Goal: Task Accomplishment & Management: Use online tool/utility

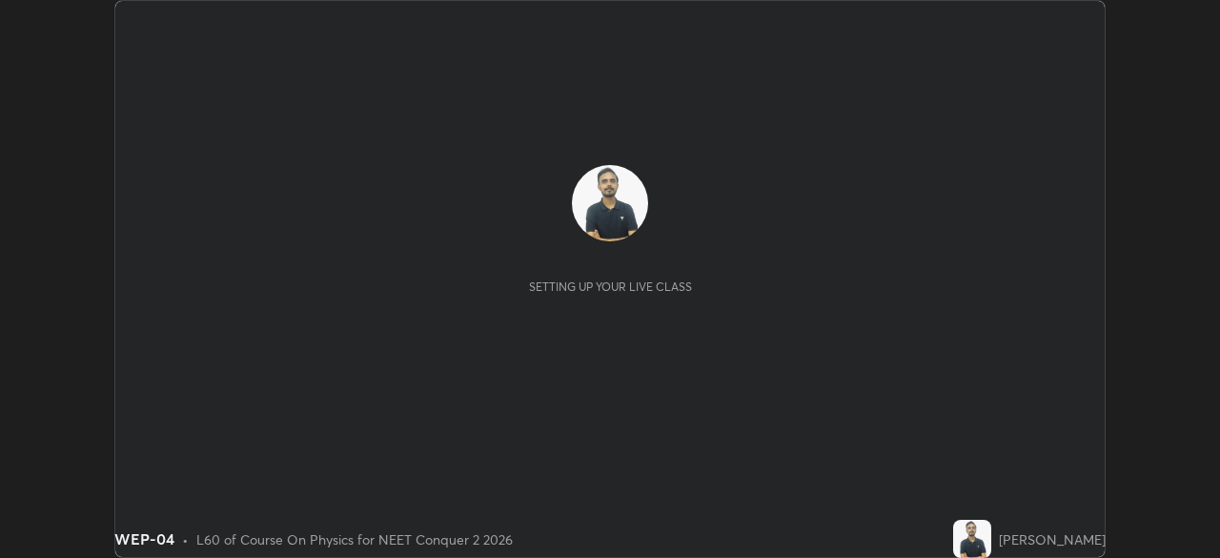
scroll to position [558, 1219]
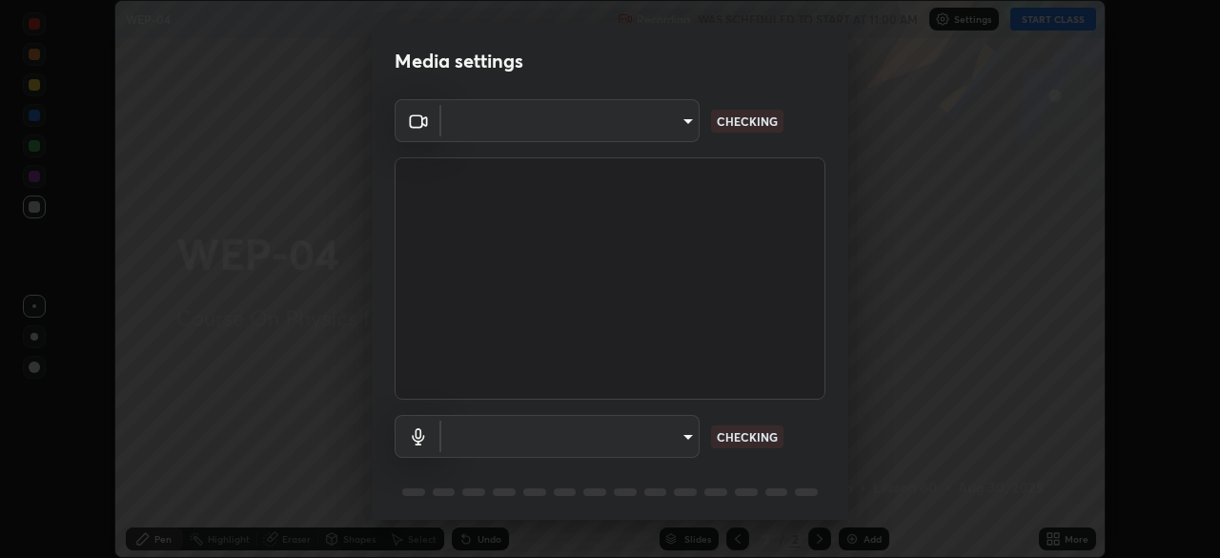
type input "49997c5035a380d1e4bfd67072f4403f37fcfd6159da511fce73e868ba03c42c"
click at [629, 377] on video at bounding box center [610, 278] width 431 height 242
click at [687, 444] on body "Erase all WEP-04 Recording WAS SCHEDULED TO START AT 11:00 AM Settings START CL…" at bounding box center [610, 279] width 1220 height 558
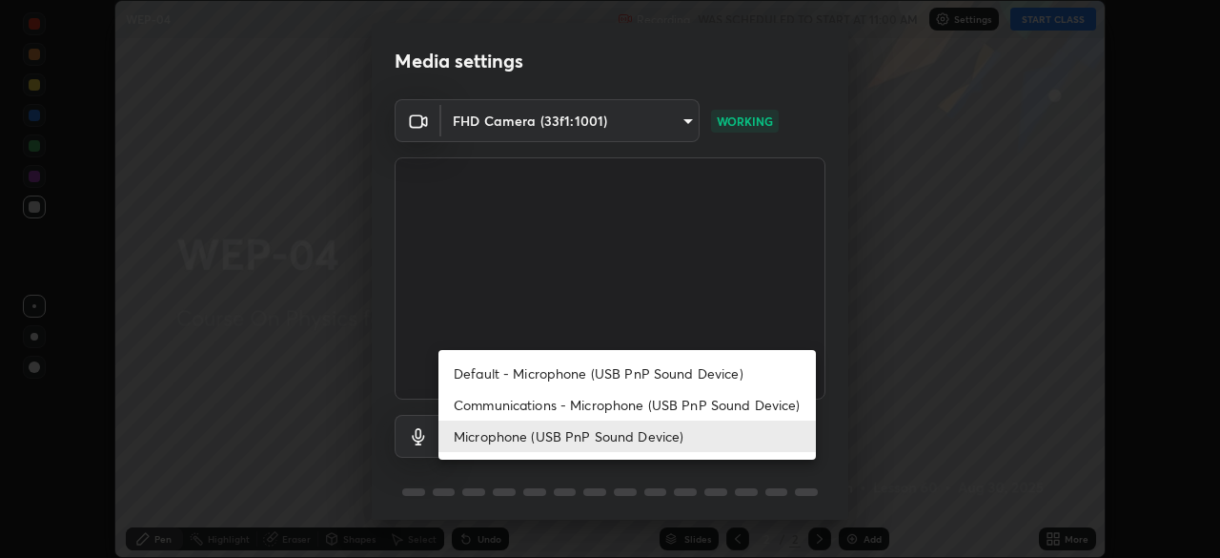
click at [679, 399] on li "Communications - Microphone (USB PnP Sound Device)" at bounding box center [628, 404] width 378 height 31
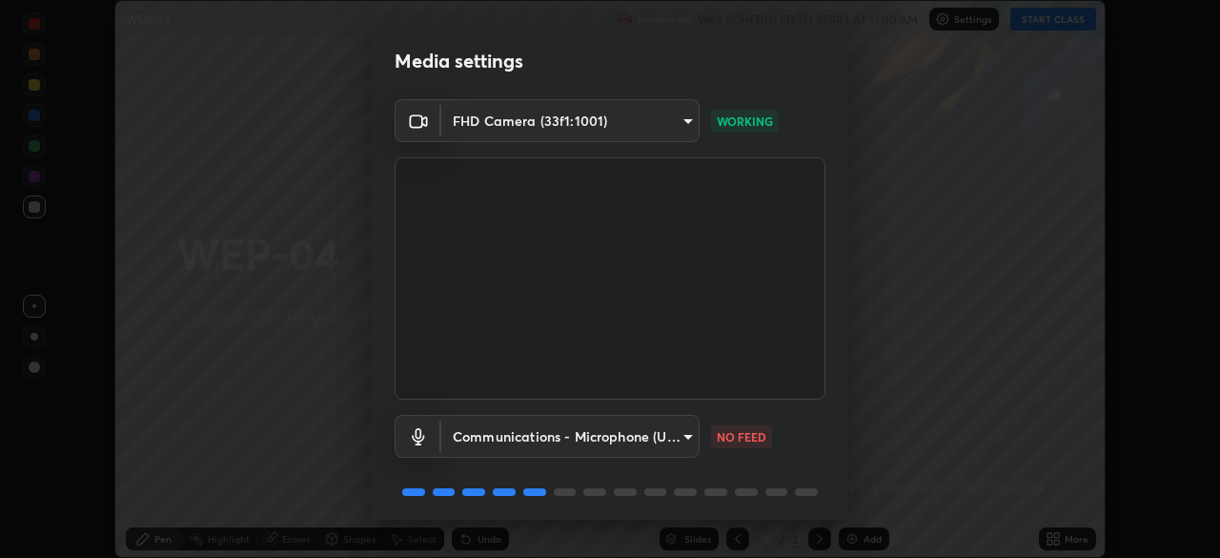
click at [679, 437] on body "Erase all WEP-04 Recording WAS SCHEDULED TO START AT 11:00 AM Settings START CL…" at bounding box center [610, 279] width 1220 height 558
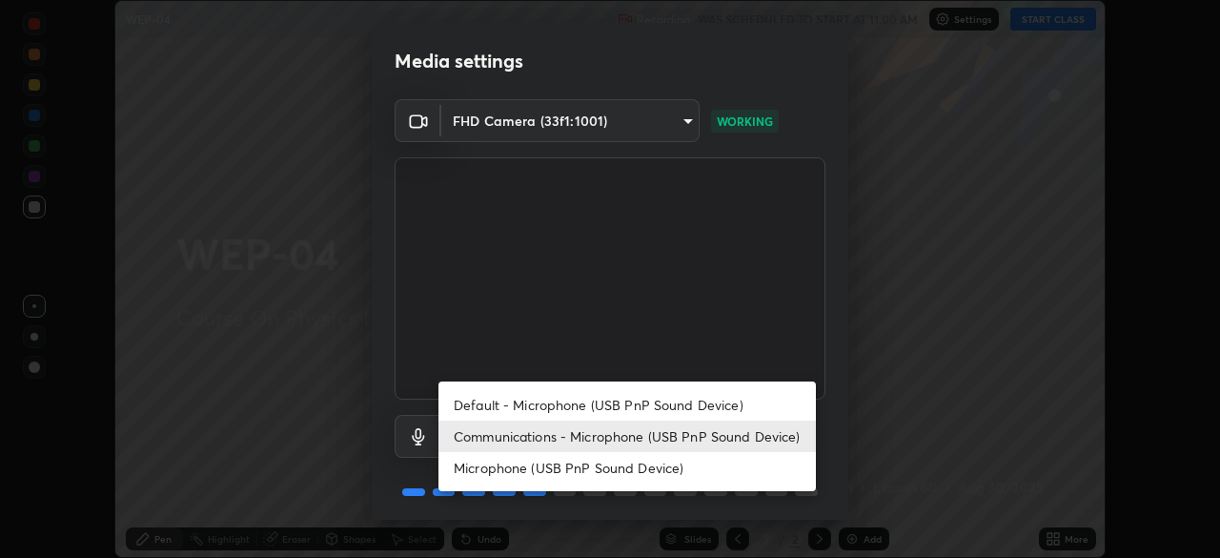
click at [672, 466] on li "Microphone (USB PnP Sound Device)" at bounding box center [628, 467] width 378 height 31
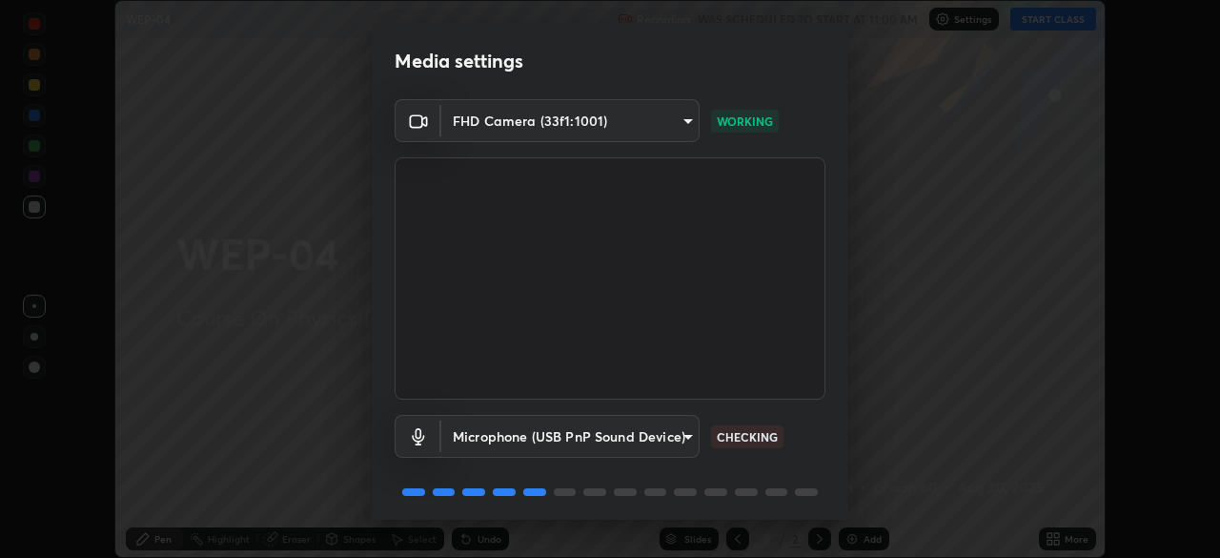
type input "b93cbfc37ea663615e2a2758e13d6489b429ad874a2ce90456402bbb4f5a5e7c"
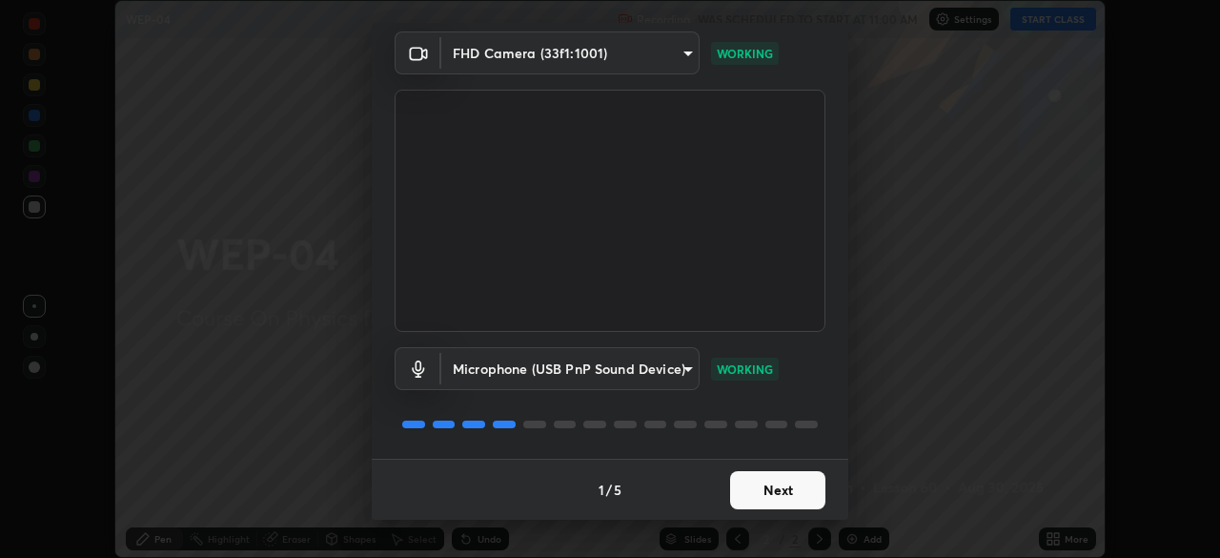
click at [803, 496] on button "Next" at bounding box center [777, 490] width 95 height 38
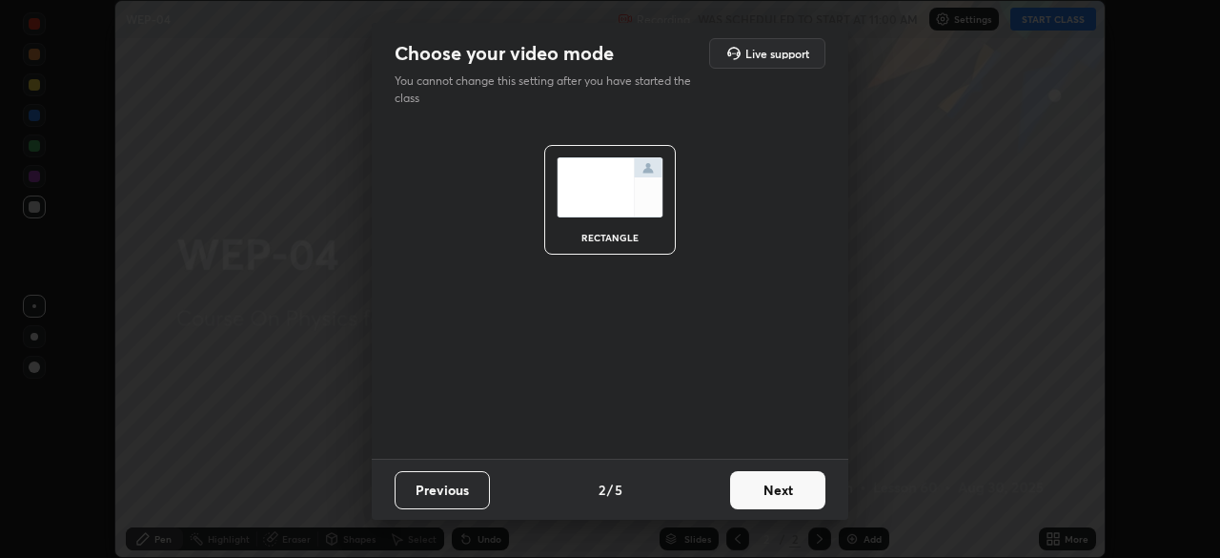
click at [800, 501] on button "Next" at bounding box center [777, 490] width 95 height 38
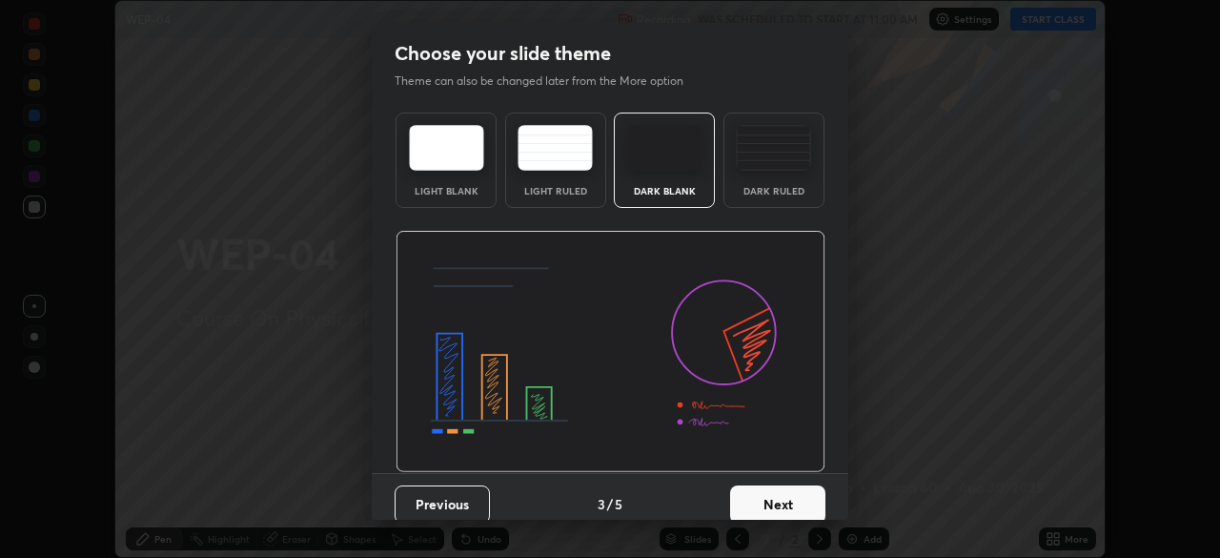
click at [816, 507] on button "Next" at bounding box center [777, 504] width 95 height 38
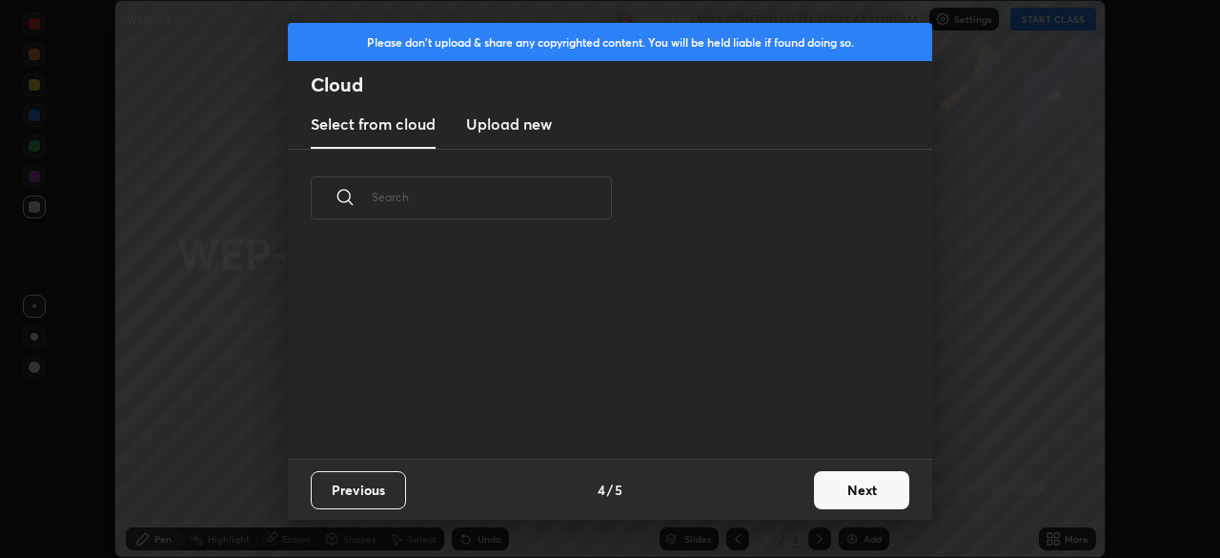
click at [839, 495] on button "Next" at bounding box center [861, 490] width 95 height 38
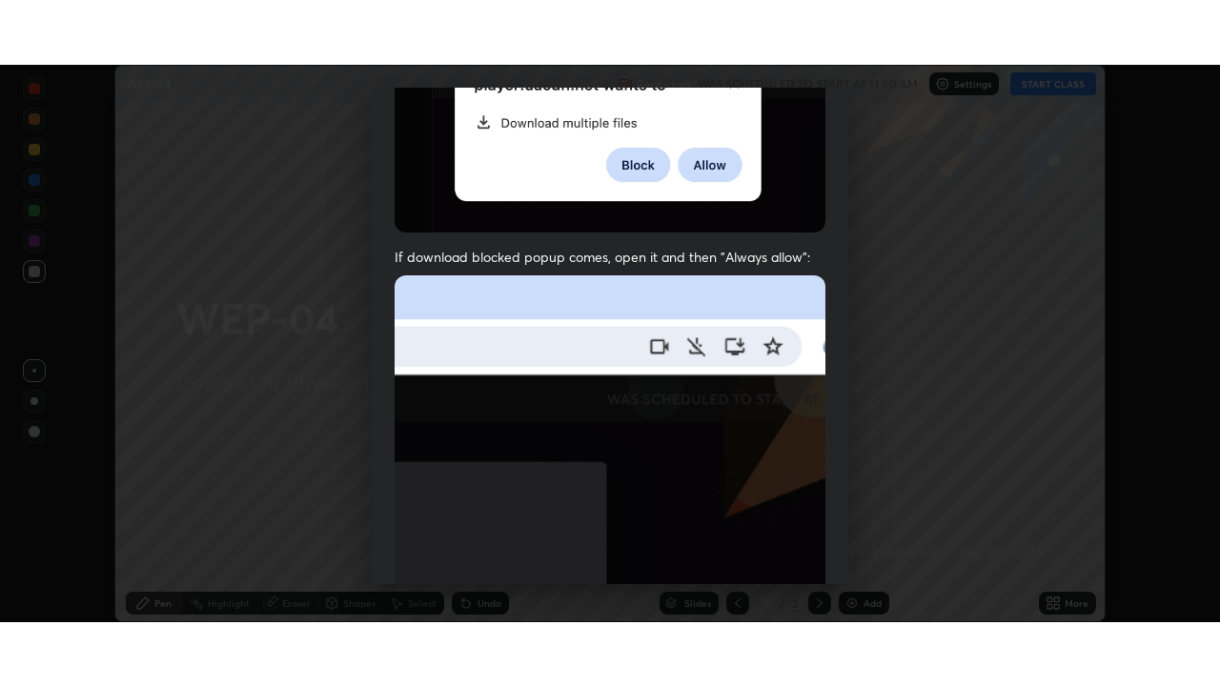
scroll to position [457, 0]
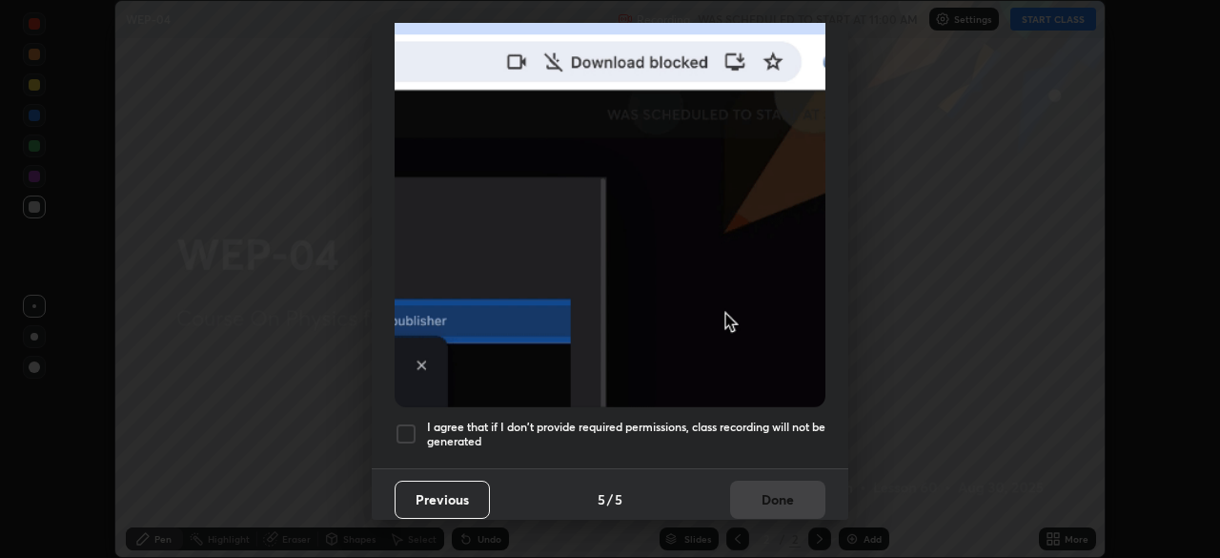
click at [788, 423] on h5 "I agree that if I don't provide required permissions, class recording will not …" at bounding box center [626, 434] width 399 height 30
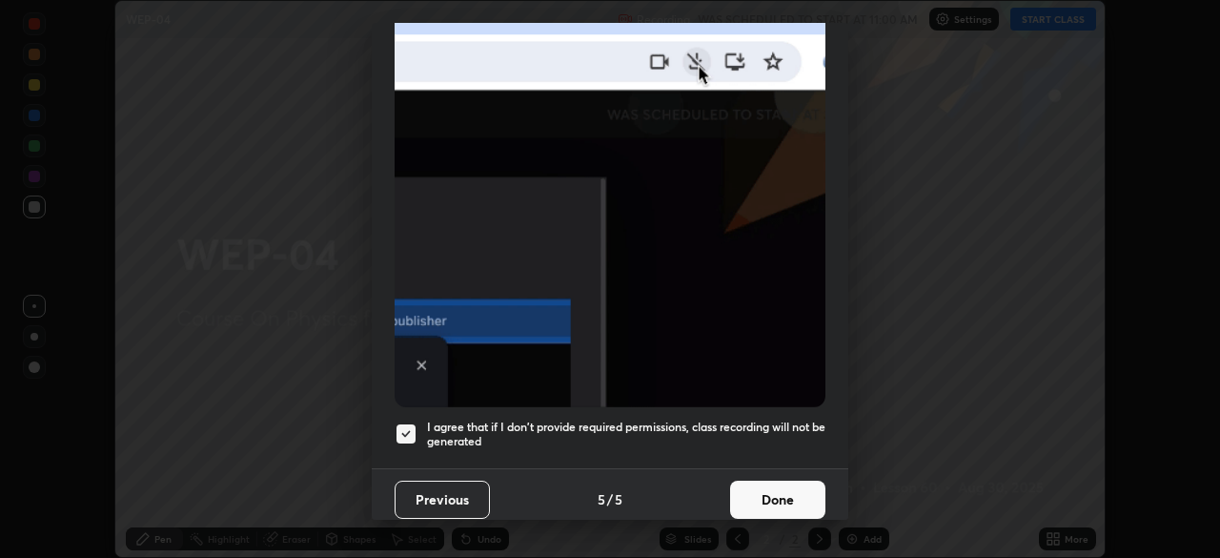
click at [769, 488] on button "Done" at bounding box center [777, 500] width 95 height 38
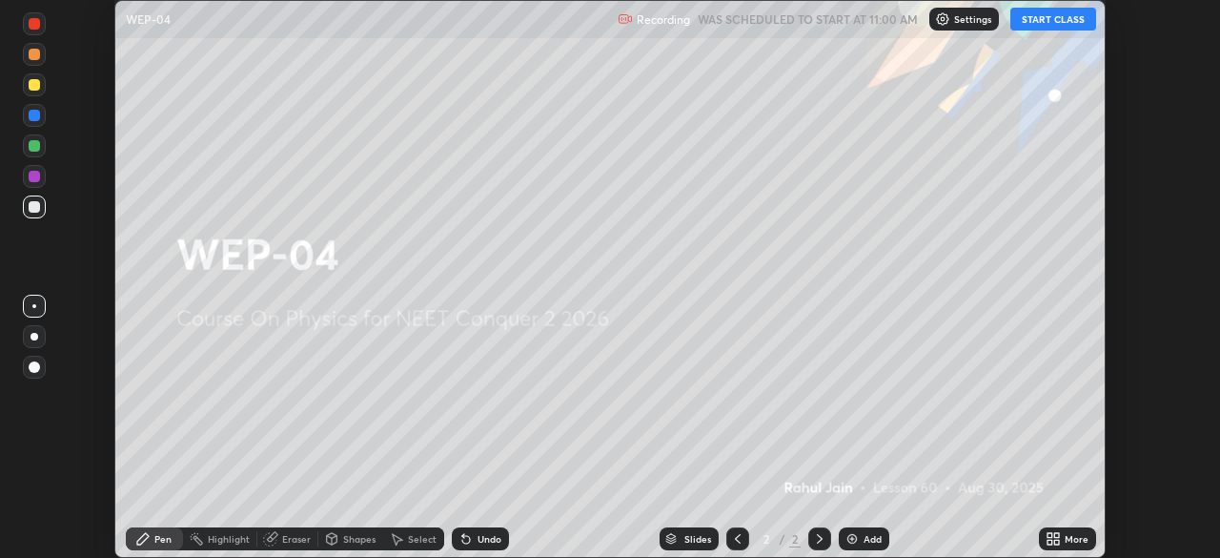
click at [1052, 538] on icon at bounding box center [1053, 538] width 15 height 15
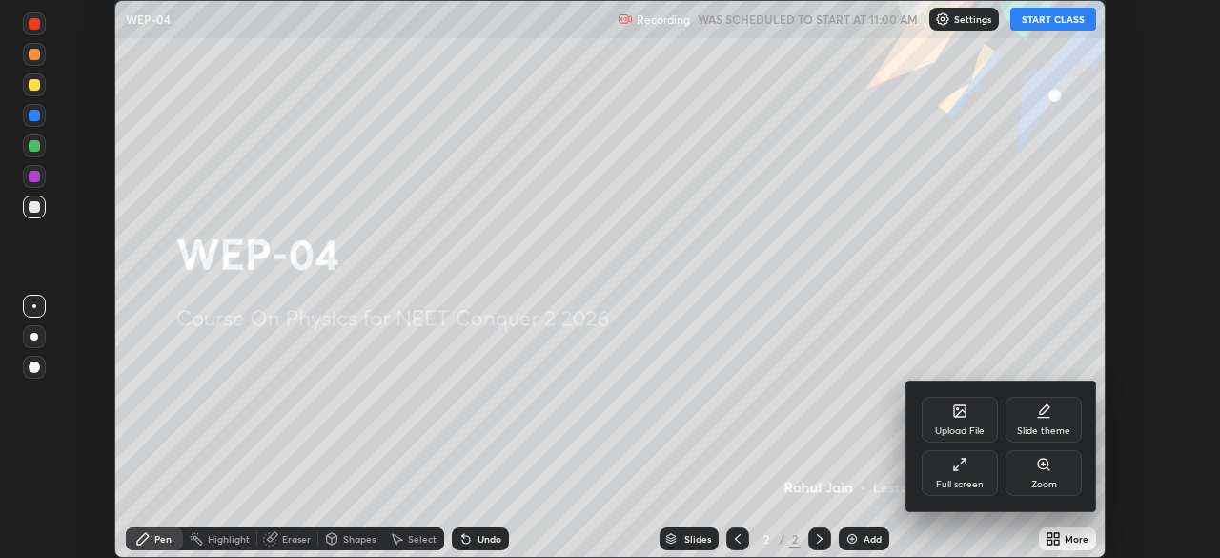
click at [957, 476] on div "Full screen" at bounding box center [960, 473] width 76 height 46
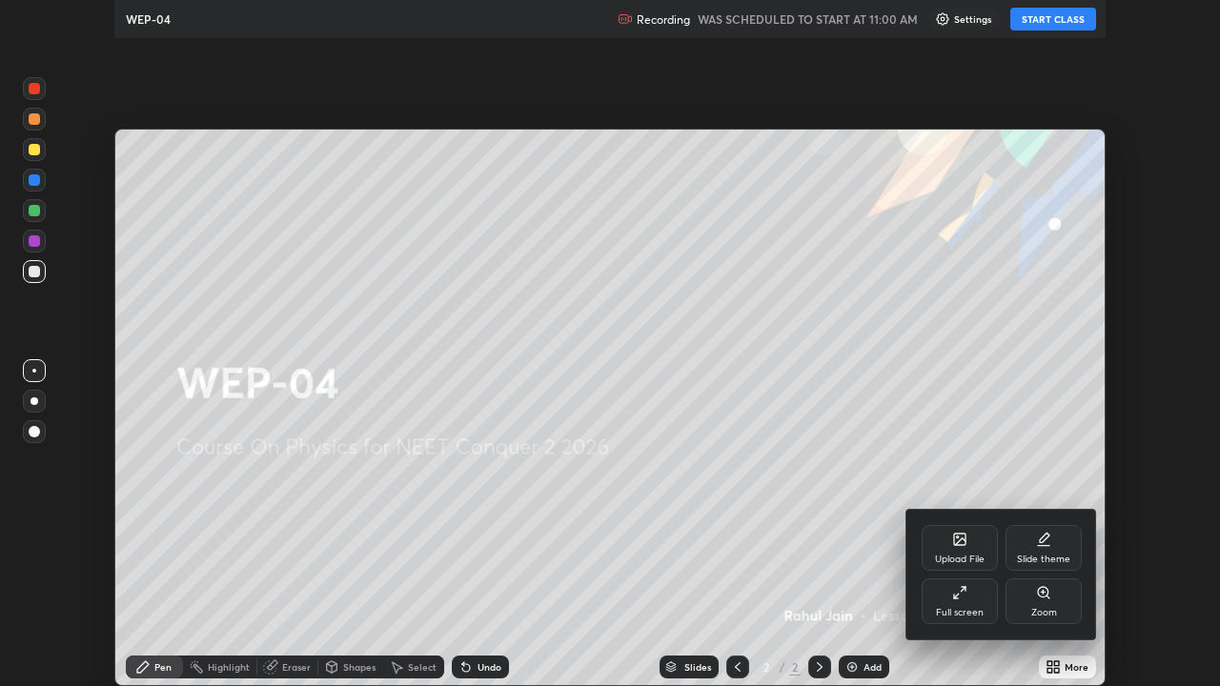
scroll to position [686, 1220]
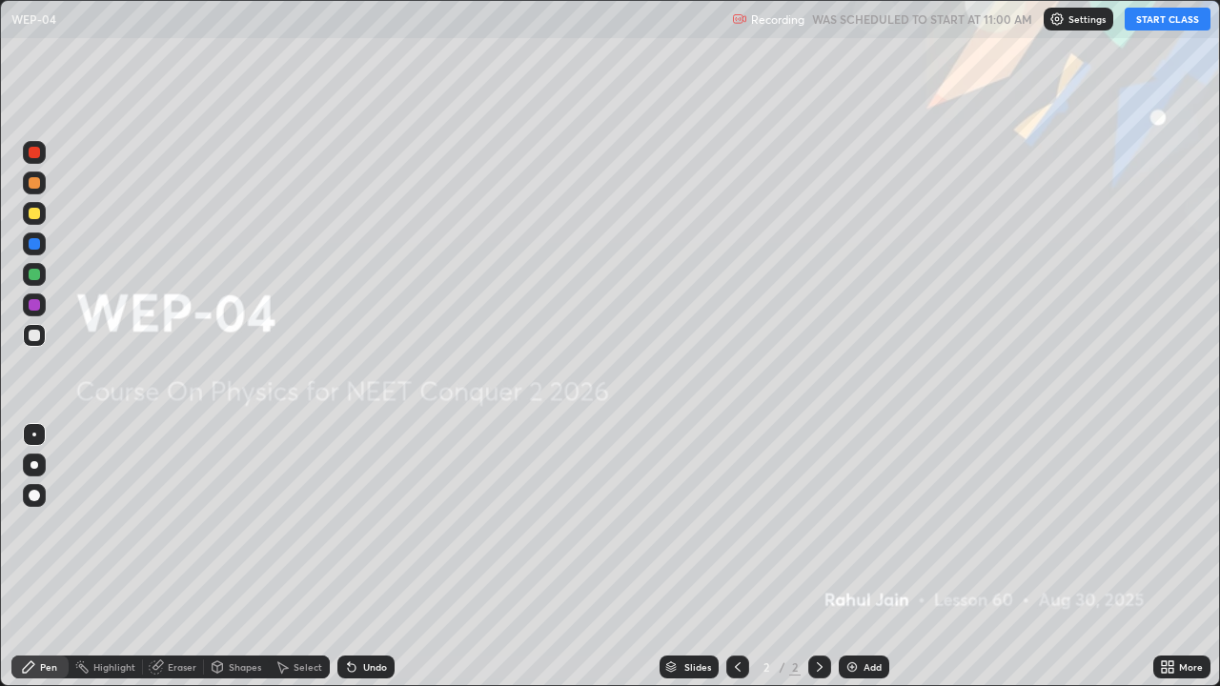
click at [1165, 20] on button "START CLASS" at bounding box center [1168, 19] width 86 height 23
click at [865, 557] on div "Add" at bounding box center [873, 668] width 18 height 10
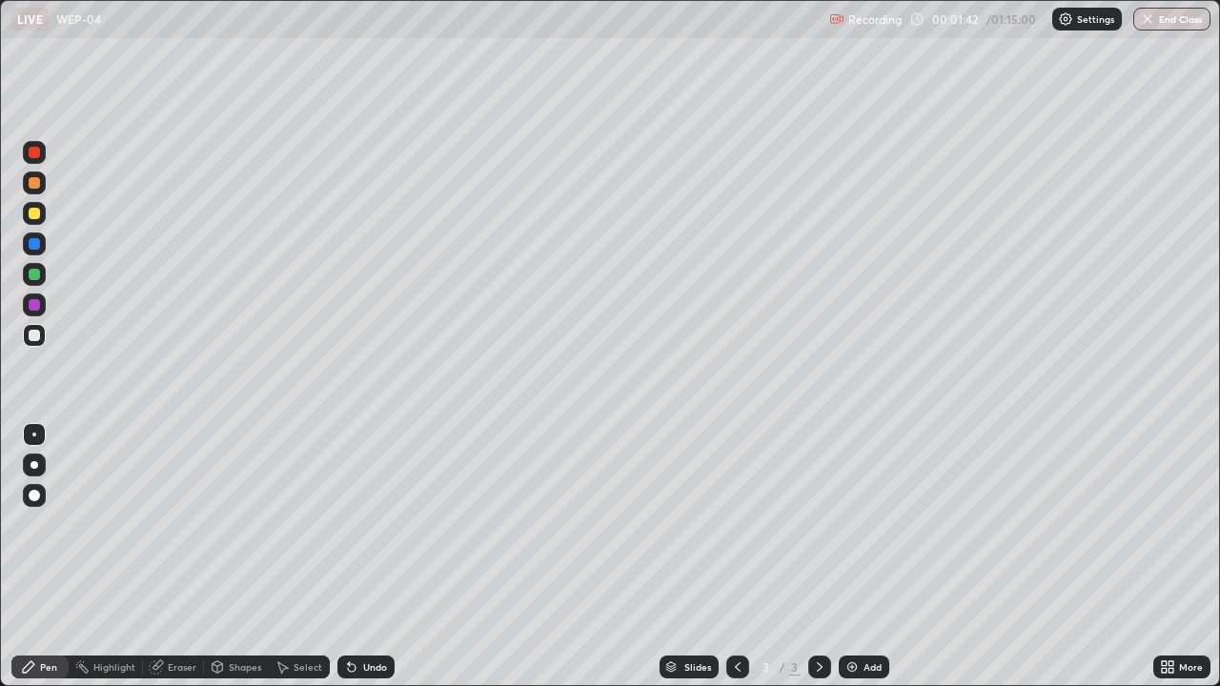
click at [34, 307] on div at bounding box center [34, 304] width 11 height 11
click at [34, 465] on div at bounding box center [35, 465] width 8 height 8
click at [35, 271] on div at bounding box center [34, 274] width 11 height 11
click at [35, 307] on div at bounding box center [34, 304] width 11 height 11
click at [36, 334] on div at bounding box center [34, 335] width 11 height 11
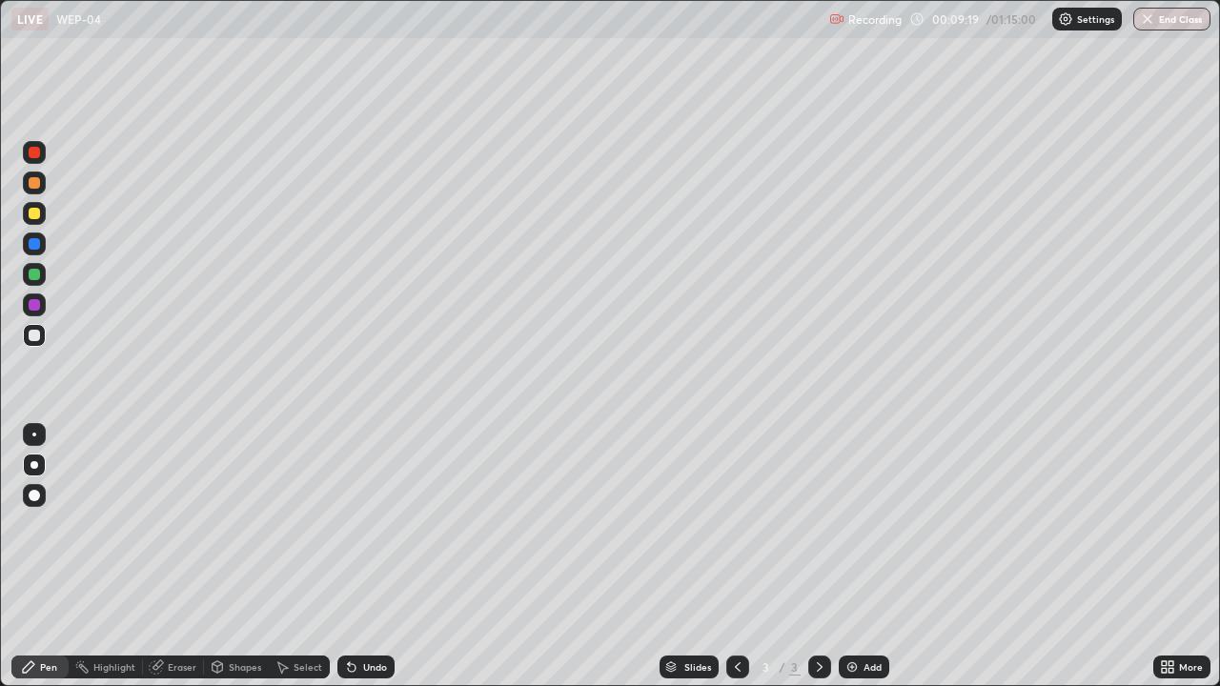
click at [1172, 557] on icon at bounding box center [1167, 667] width 15 height 15
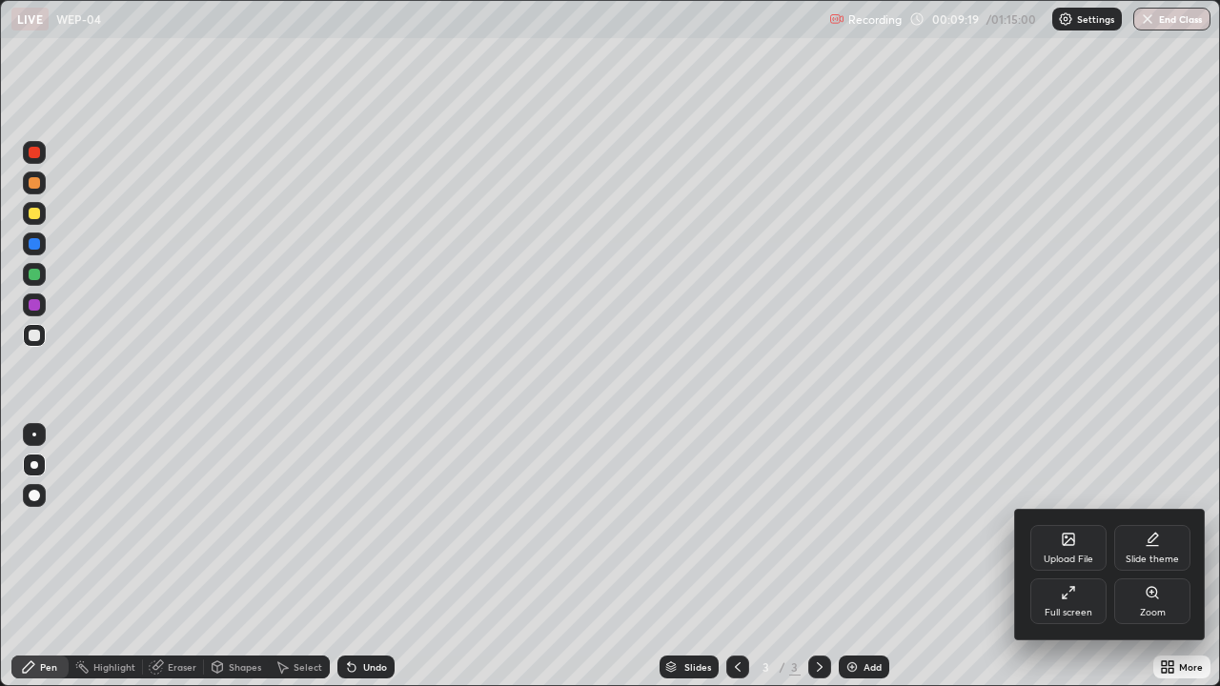
click at [1086, 550] on div "Upload File" at bounding box center [1069, 548] width 76 height 46
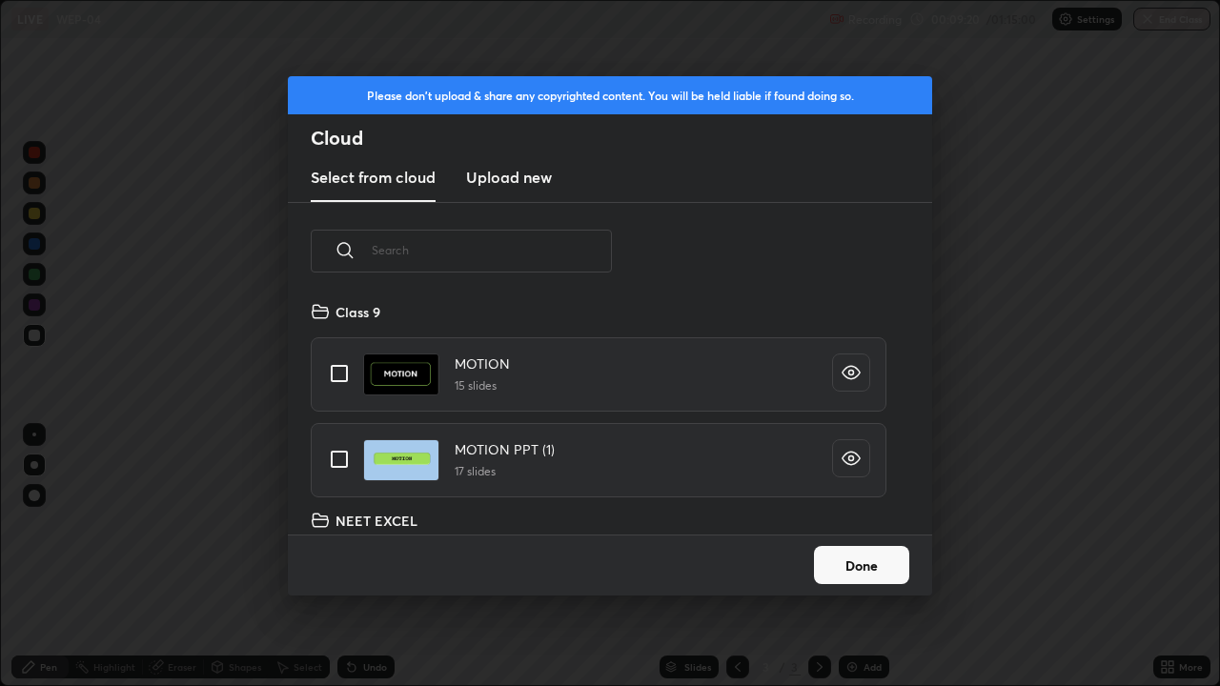
scroll to position [235, 612]
click at [583, 254] on input "text" at bounding box center [492, 250] width 240 height 81
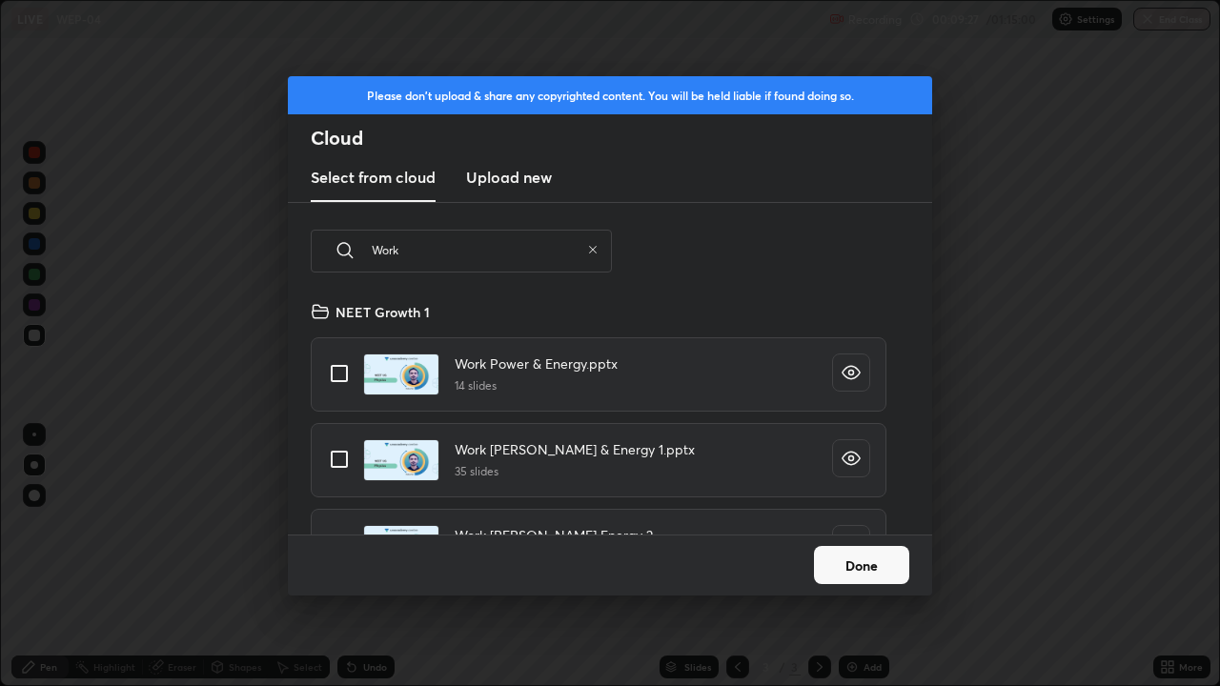
scroll to position [54, 0]
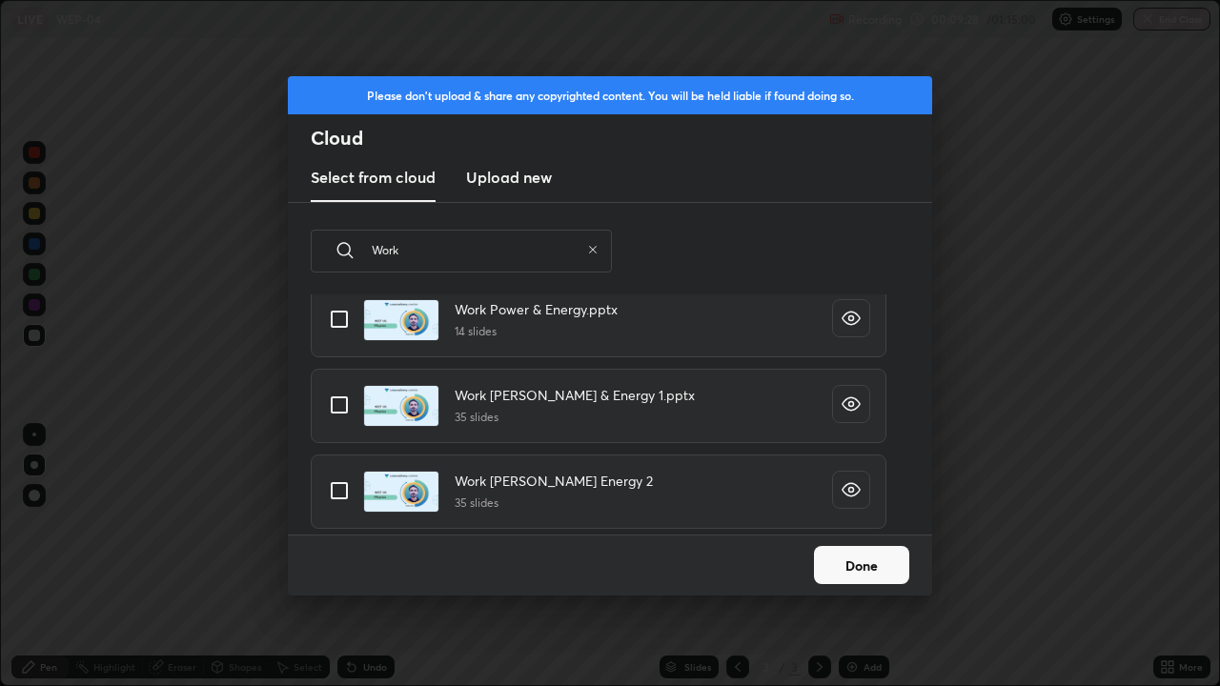
type input "Work"
click at [331, 491] on input "grid" at bounding box center [339, 491] width 40 height 40
checkbox input "true"
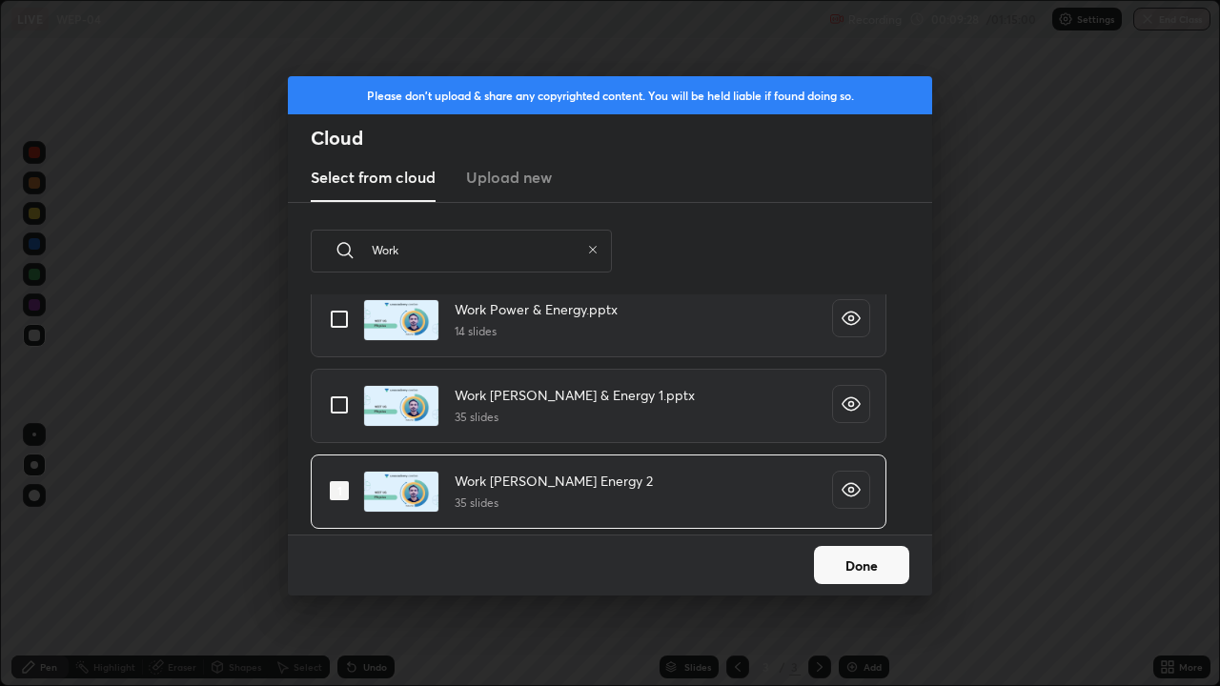
click at [845, 556] on button "Done" at bounding box center [861, 565] width 95 height 38
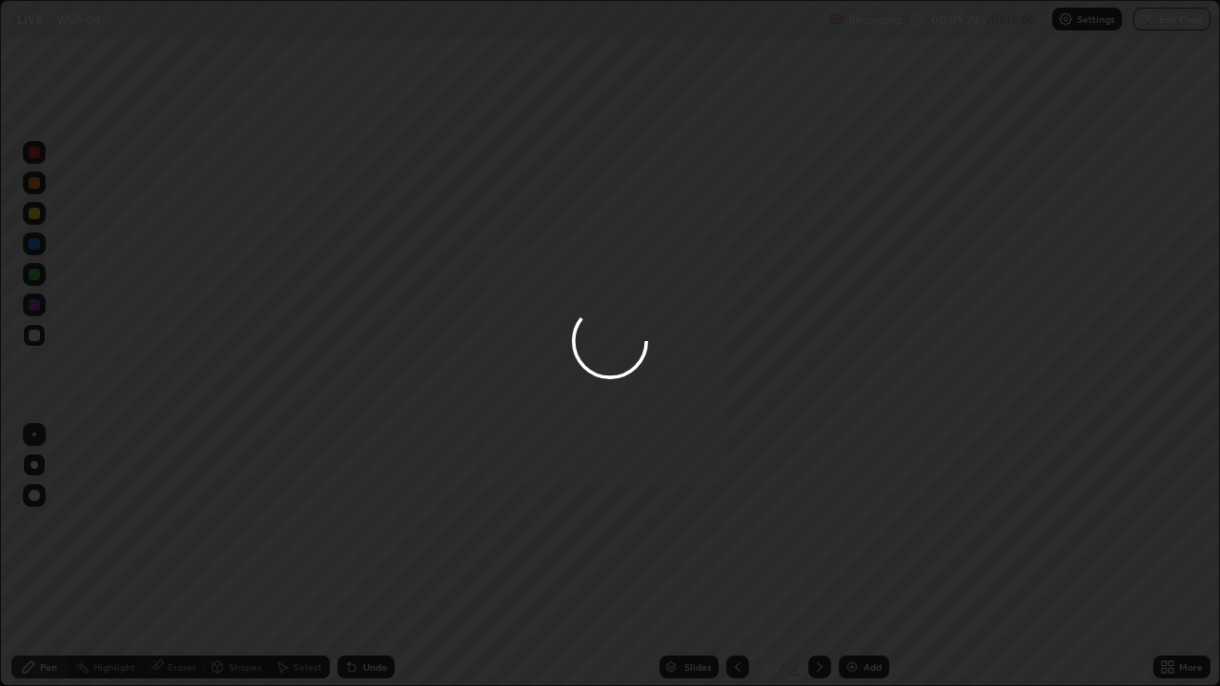
click at [695, 557] on div at bounding box center [610, 343] width 1220 height 686
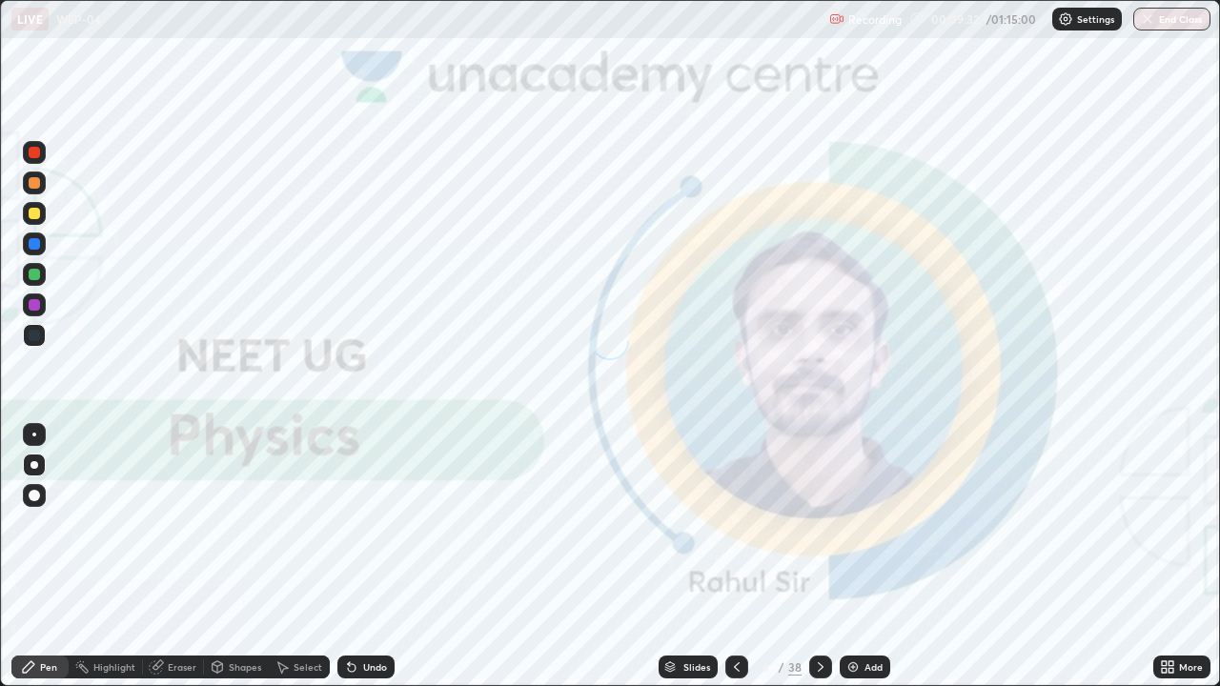
click at [694, 557] on div "Slides" at bounding box center [697, 668] width 27 height 10
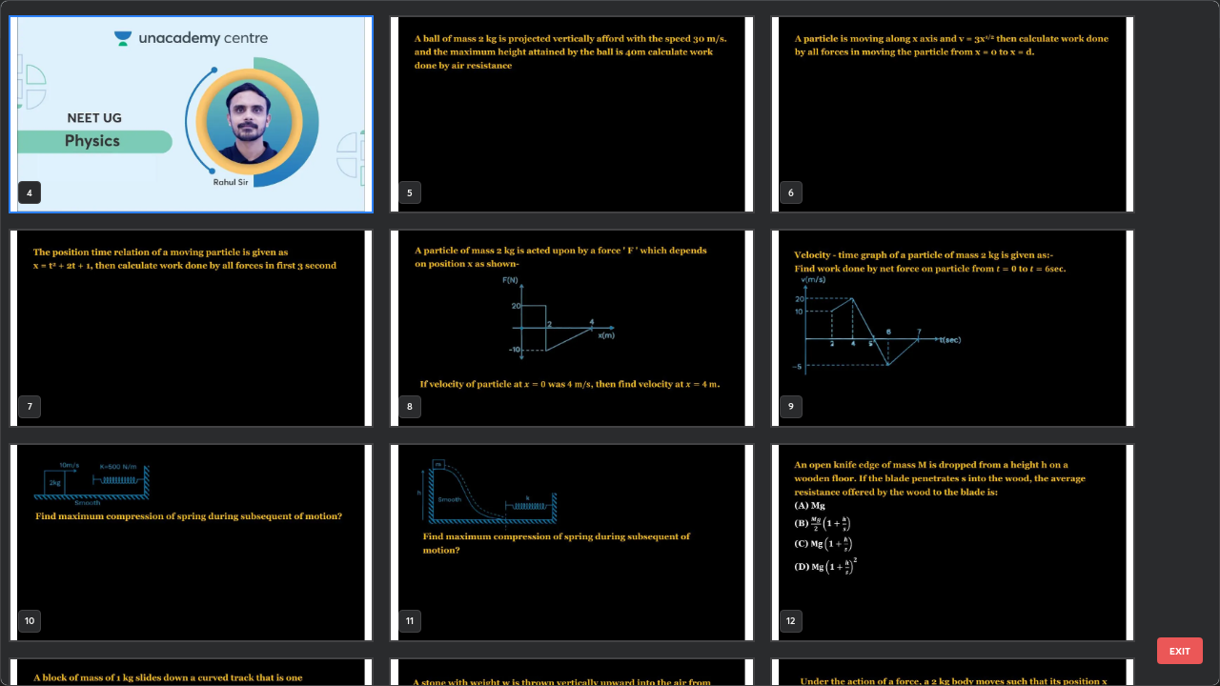
scroll to position [195, 0]
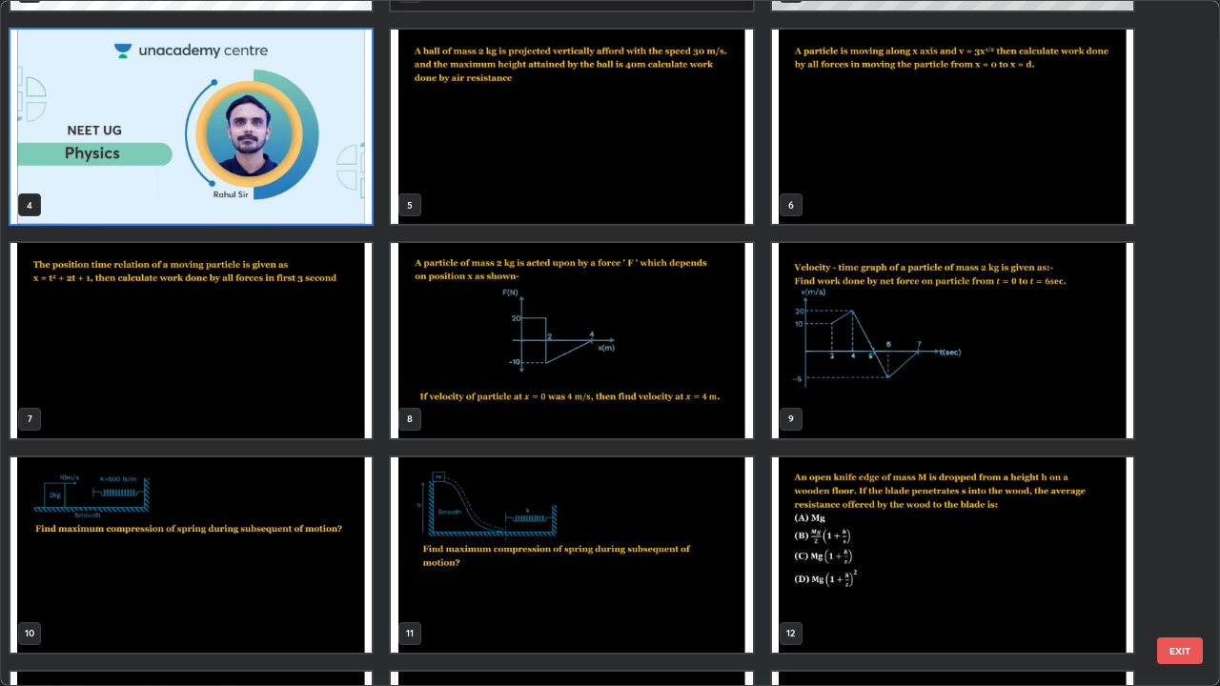
click at [683, 188] on img "grid" at bounding box center [571, 127] width 361 height 195
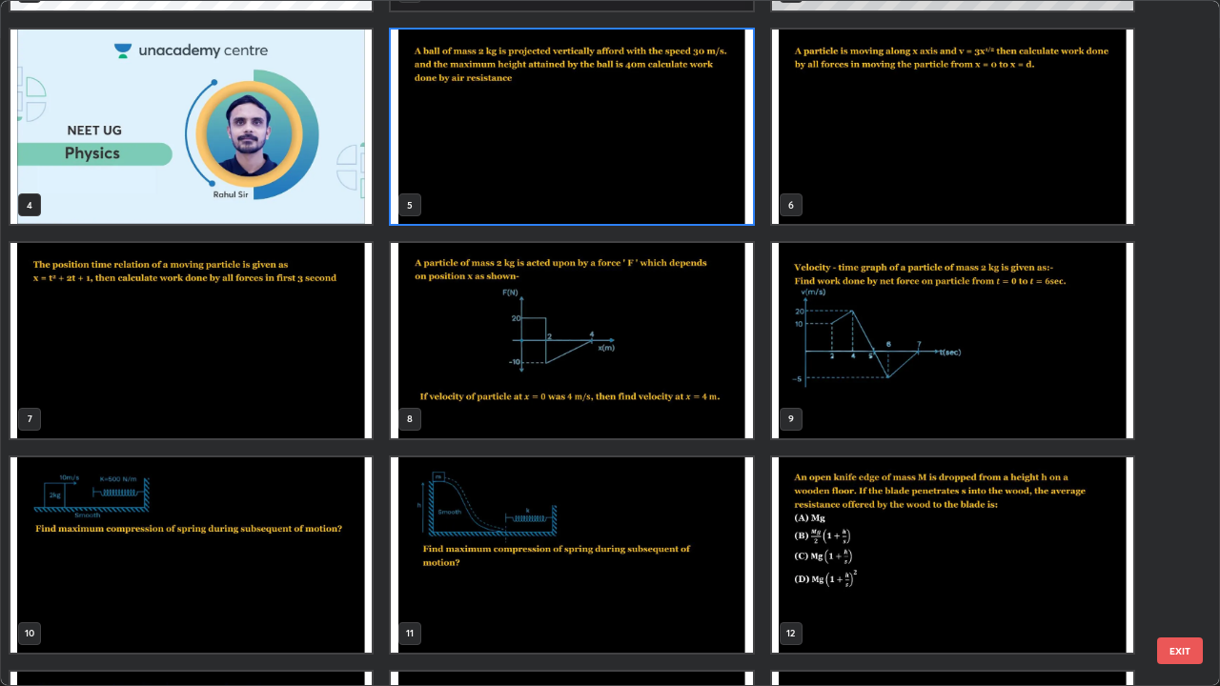
click at [685, 193] on img "grid" at bounding box center [571, 127] width 361 height 195
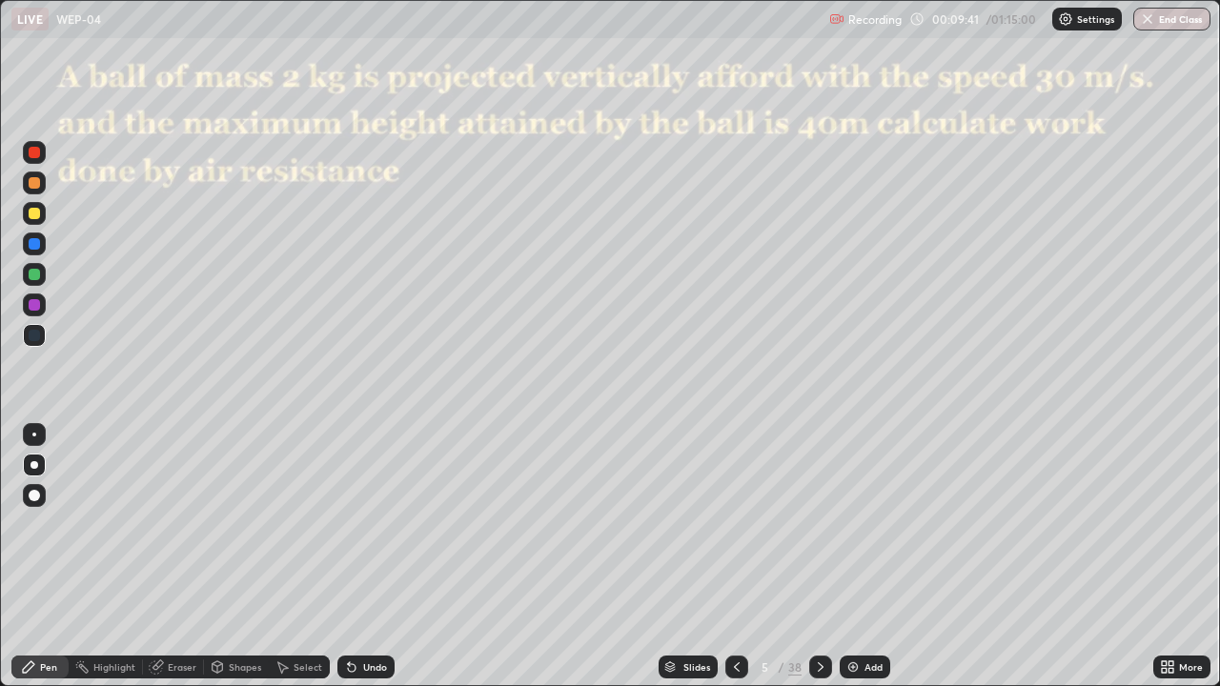
click at [856, 557] on img at bounding box center [853, 667] width 15 height 15
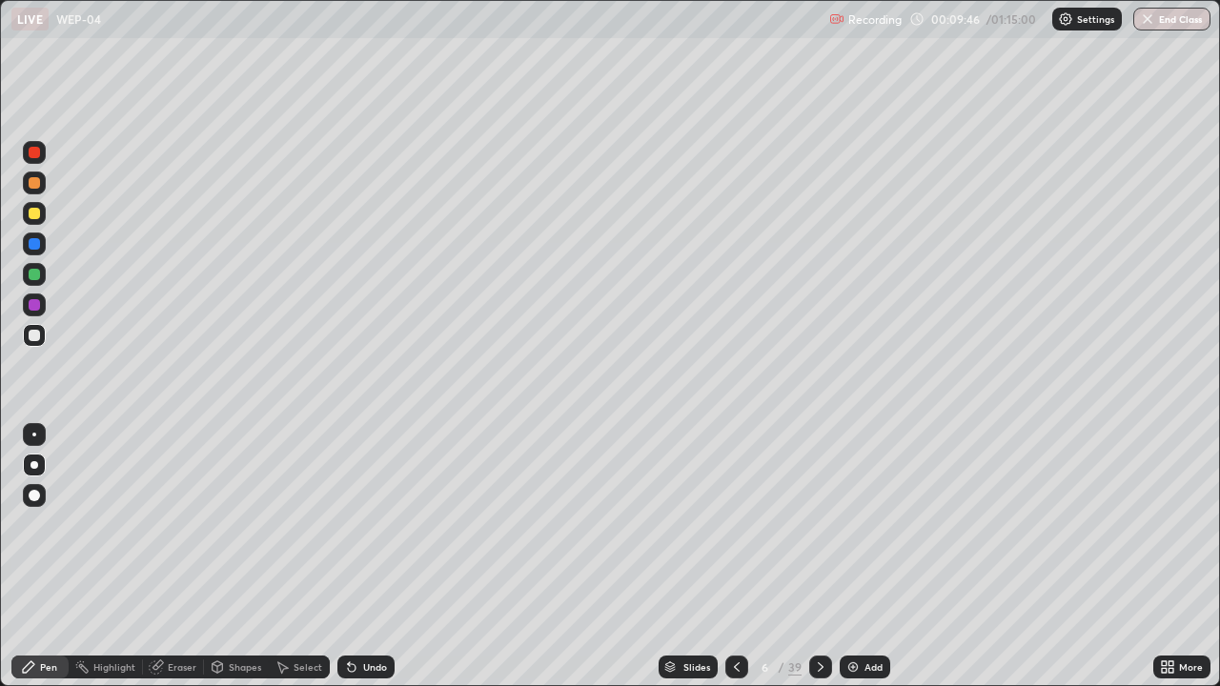
click at [35, 285] on div at bounding box center [34, 274] width 23 height 23
click at [39, 157] on div at bounding box center [34, 152] width 23 height 23
click at [33, 306] on div at bounding box center [34, 304] width 11 height 11
click at [37, 337] on div at bounding box center [34, 335] width 11 height 11
click at [36, 150] on div at bounding box center [34, 152] width 11 height 11
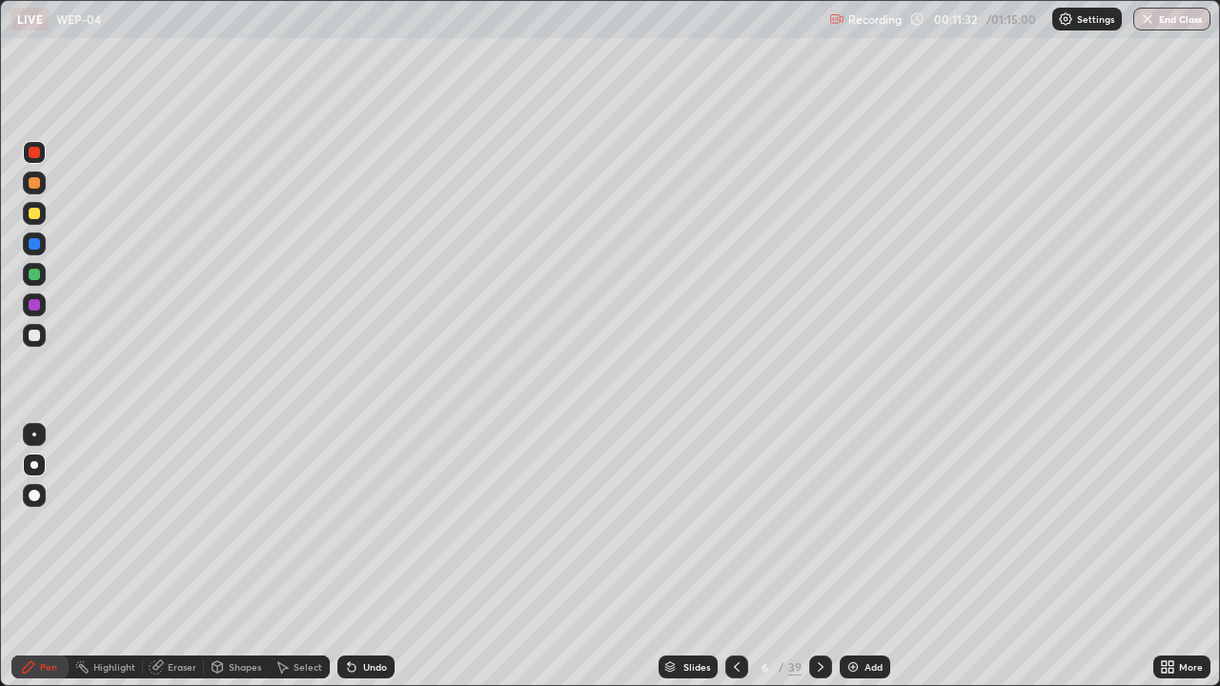
click at [35, 214] on div at bounding box center [34, 213] width 11 height 11
click at [363, 557] on div "Undo" at bounding box center [375, 668] width 24 height 10
click at [367, 557] on div "Undo" at bounding box center [375, 668] width 24 height 10
click at [369, 557] on div "Undo" at bounding box center [375, 668] width 24 height 10
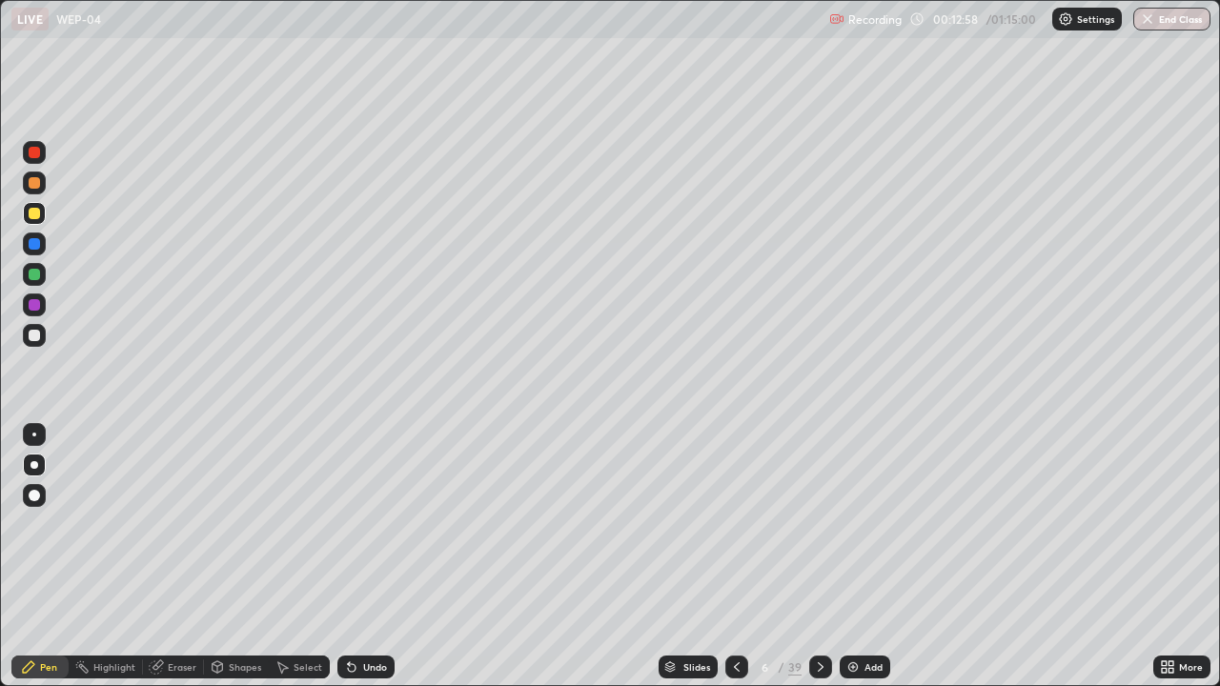
click at [372, 557] on div "Undo" at bounding box center [366, 667] width 57 height 23
click at [367, 557] on div "Undo" at bounding box center [366, 667] width 57 height 23
click at [363, 557] on div "Undo" at bounding box center [366, 667] width 57 height 23
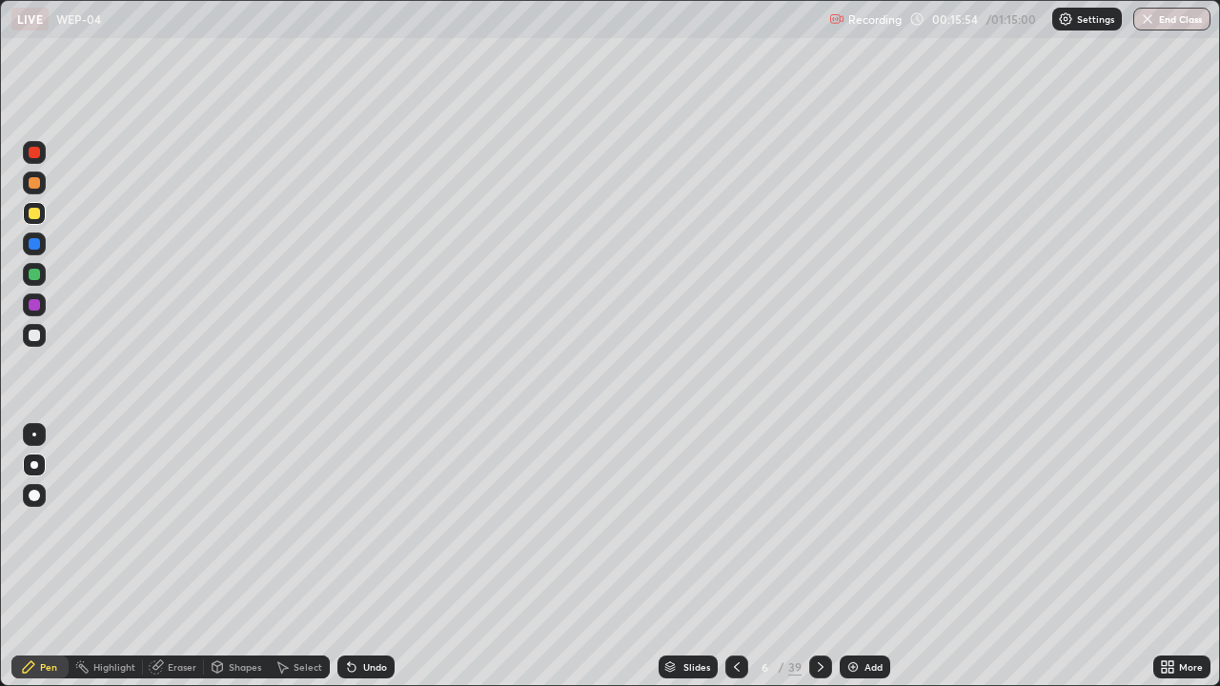
click at [299, 557] on div "Select" at bounding box center [308, 668] width 29 height 10
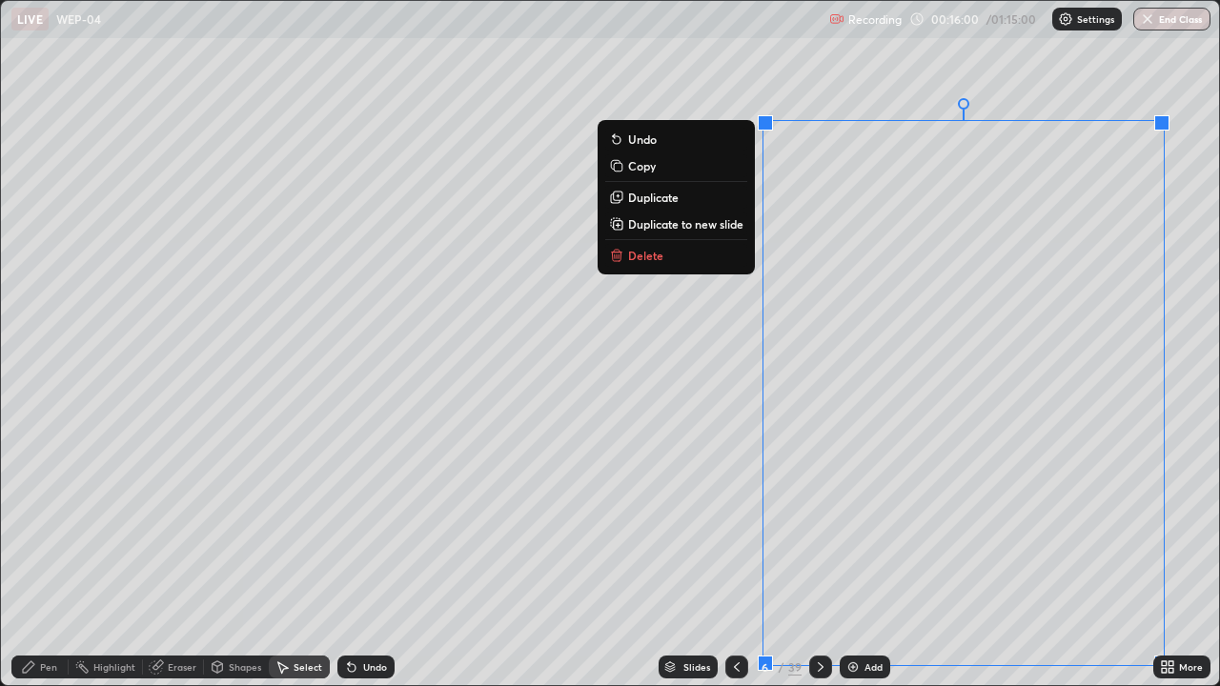
click at [696, 228] on p "Duplicate to new slide" at bounding box center [685, 223] width 115 height 15
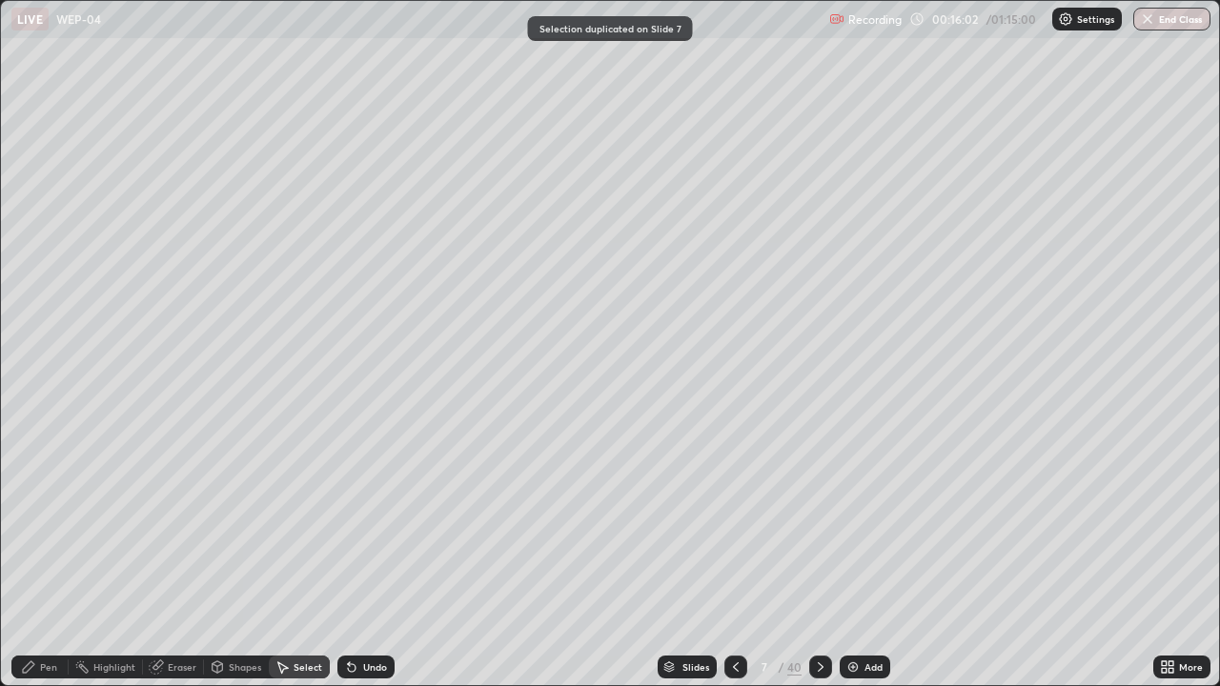
click at [41, 557] on div "Pen" at bounding box center [48, 668] width 17 height 10
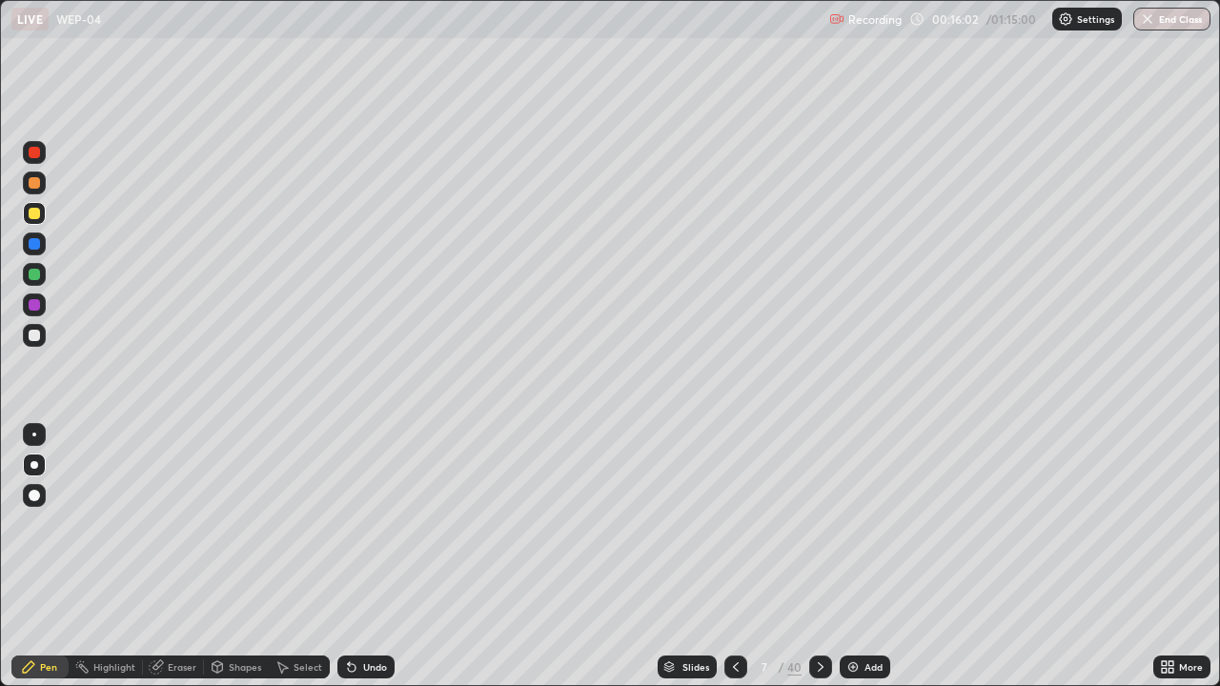
click at [35, 305] on div at bounding box center [34, 304] width 11 height 11
click at [369, 557] on div "Undo" at bounding box center [375, 668] width 24 height 10
click at [34, 276] on div at bounding box center [34, 274] width 11 height 11
click at [311, 557] on div "Select" at bounding box center [308, 668] width 29 height 10
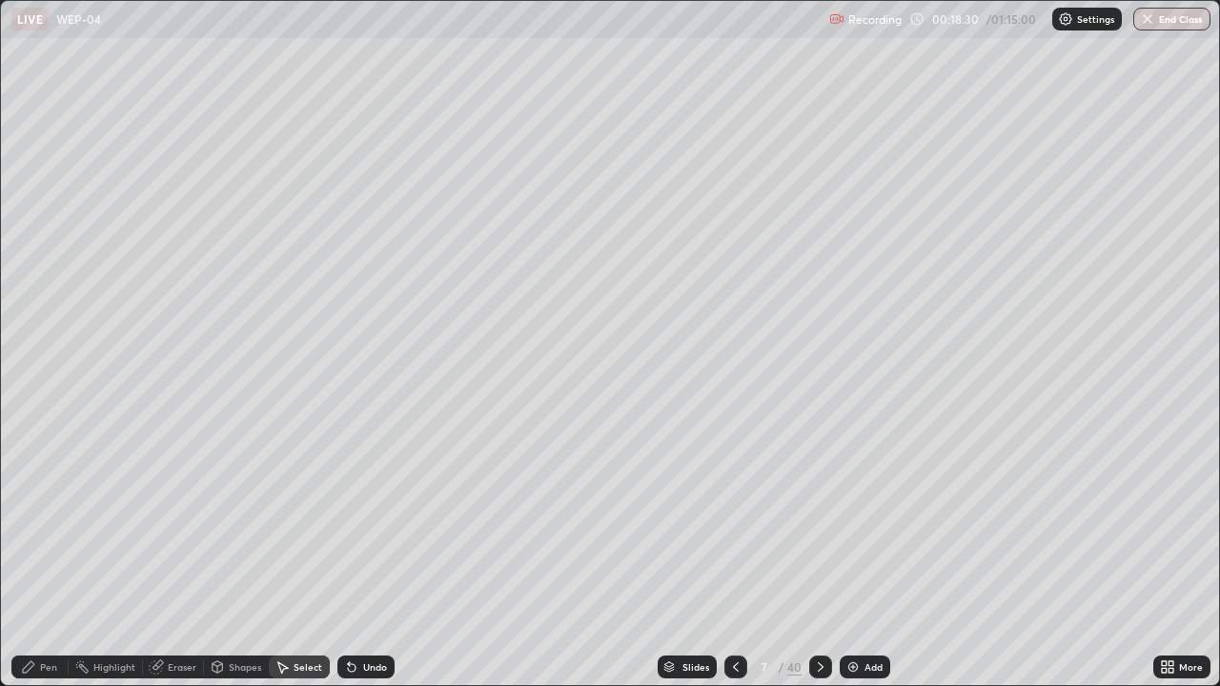
click at [236, 481] on div "0 ° Undo Copy Duplicate Duplicate to new slide Delete" at bounding box center [610, 343] width 1218 height 685
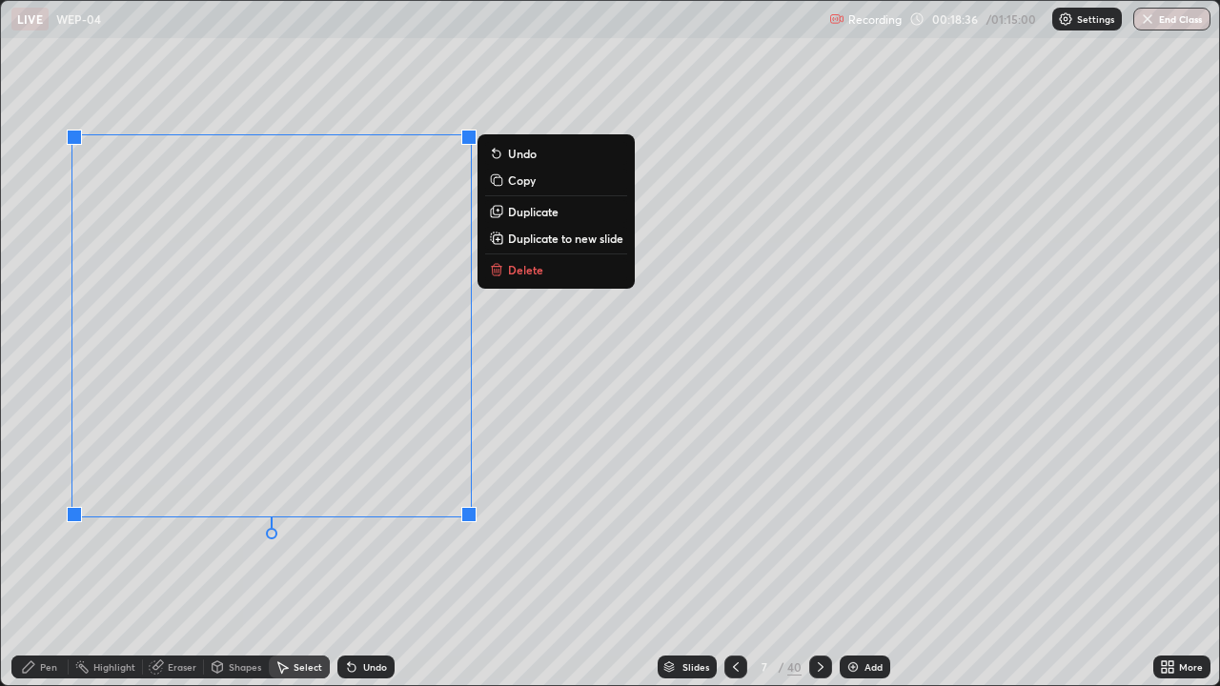
click at [550, 246] on button "Duplicate to new slide" at bounding box center [556, 238] width 142 height 23
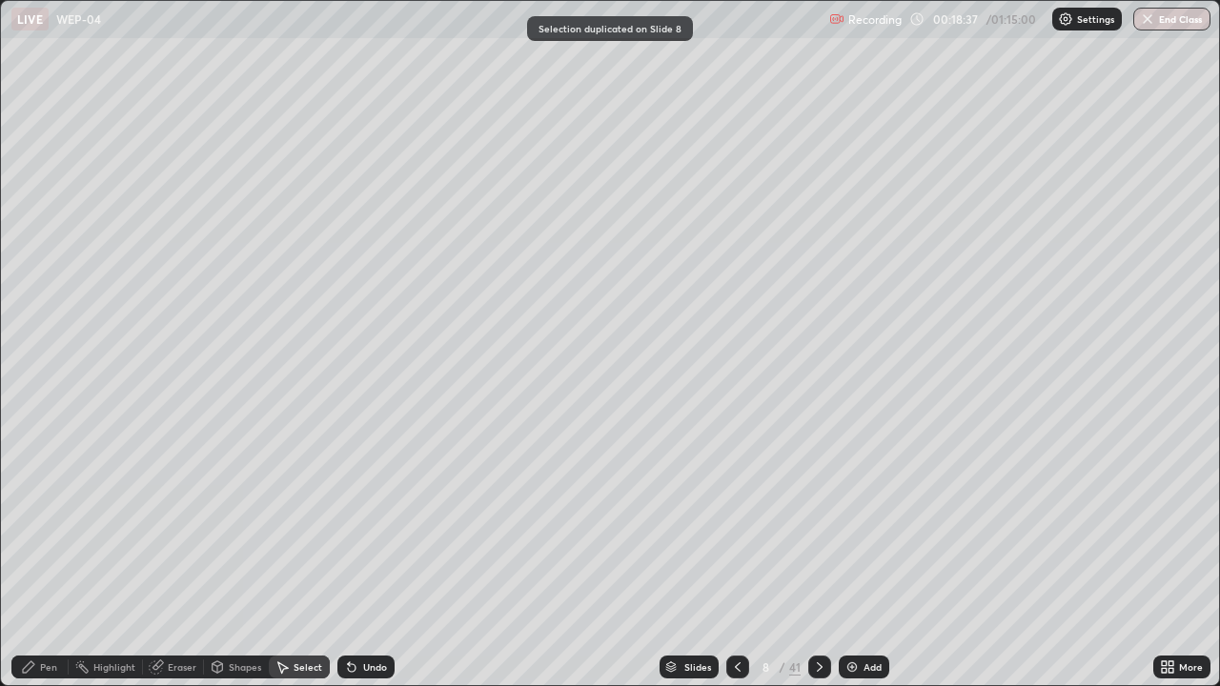
click at [740, 557] on div at bounding box center [737, 667] width 23 height 23
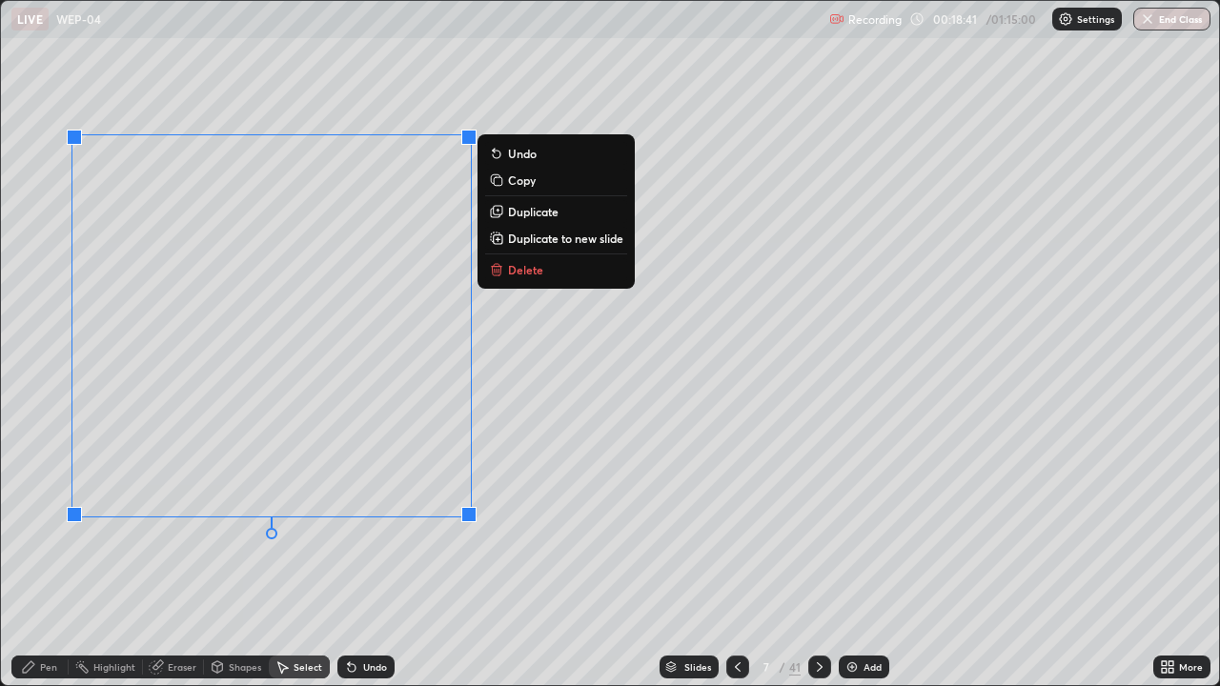
click at [518, 276] on p "Delete" at bounding box center [525, 269] width 35 height 15
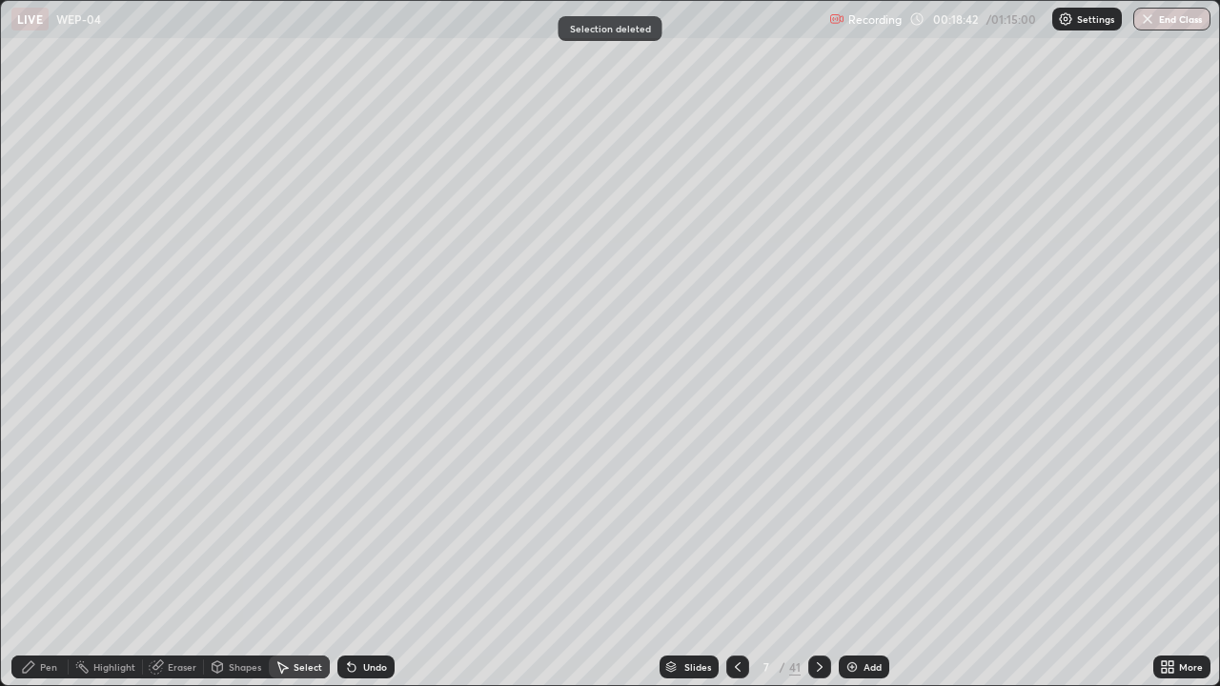
click at [44, 557] on div "Pen" at bounding box center [48, 668] width 17 height 10
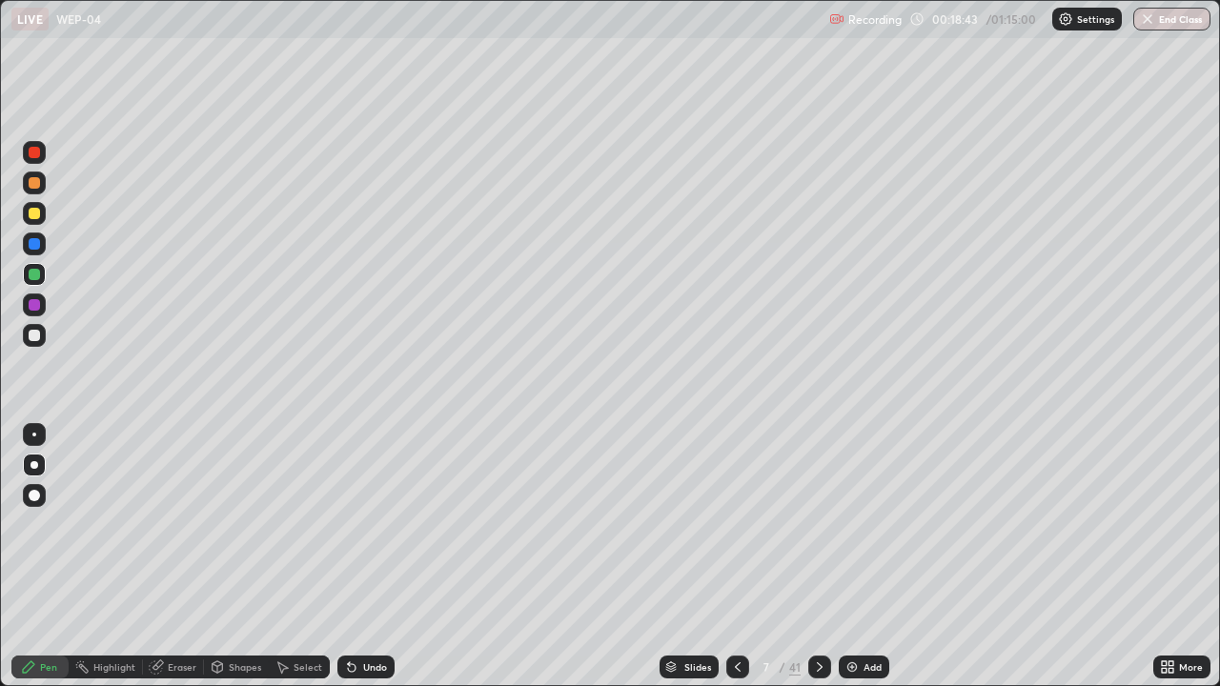
click at [39, 314] on div at bounding box center [34, 305] width 23 height 23
click at [38, 245] on div at bounding box center [34, 243] width 11 height 11
click at [34, 306] on div at bounding box center [34, 304] width 11 height 11
click at [371, 557] on div "Undo" at bounding box center [366, 667] width 57 height 23
click at [37, 335] on div at bounding box center [34, 335] width 11 height 11
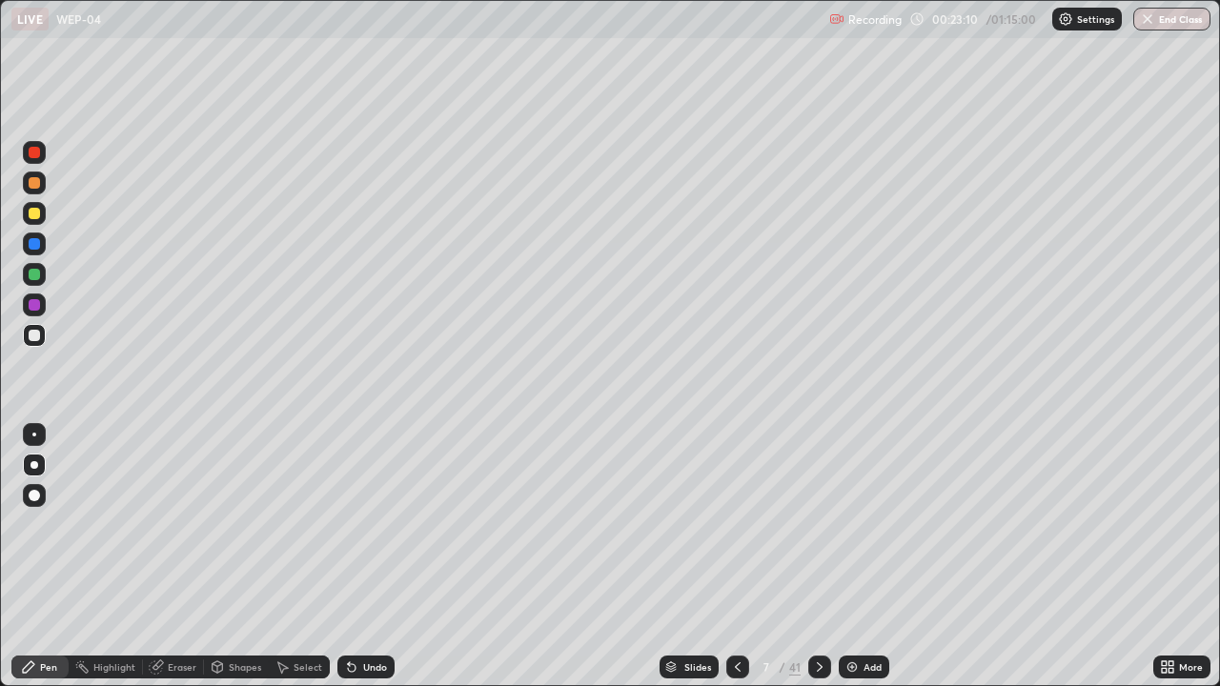
click at [363, 557] on div "Undo" at bounding box center [375, 668] width 24 height 10
click at [808, 557] on div at bounding box center [819, 667] width 23 height 23
click at [30, 154] on div at bounding box center [34, 152] width 11 height 11
click at [818, 557] on icon at bounding box center [820, 668] width 6 height 10
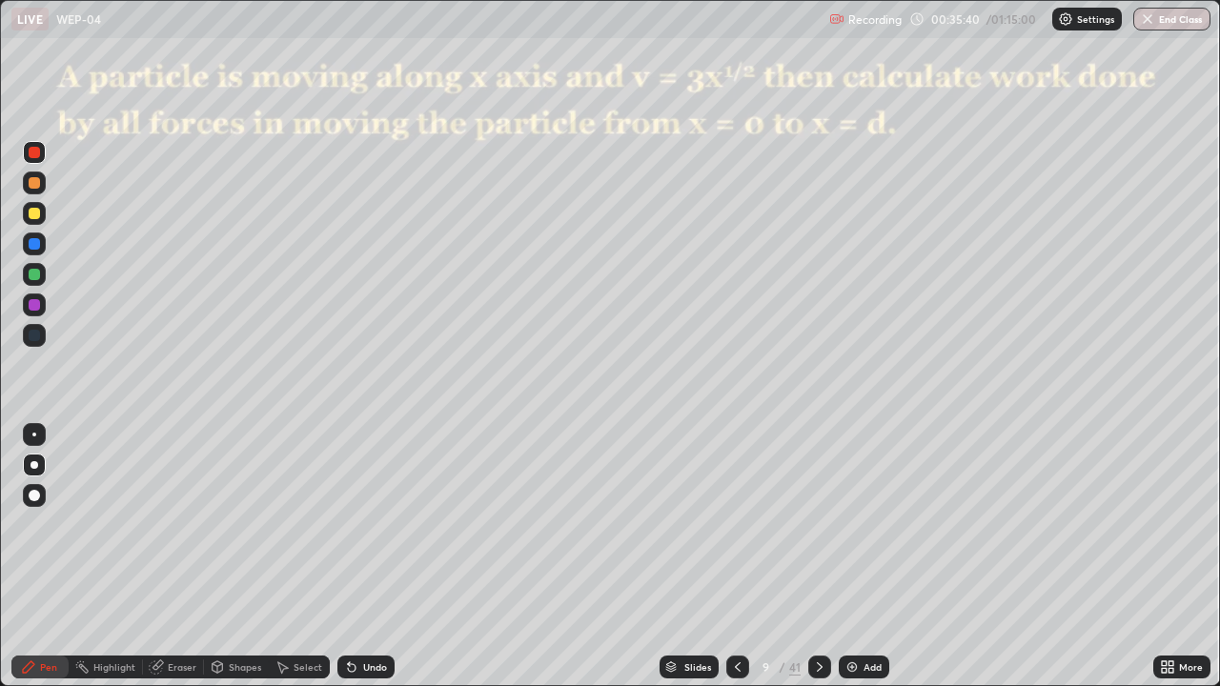
click at [697, 557] on div "Slides" at bounding box center [698, 668] width 27 height 10
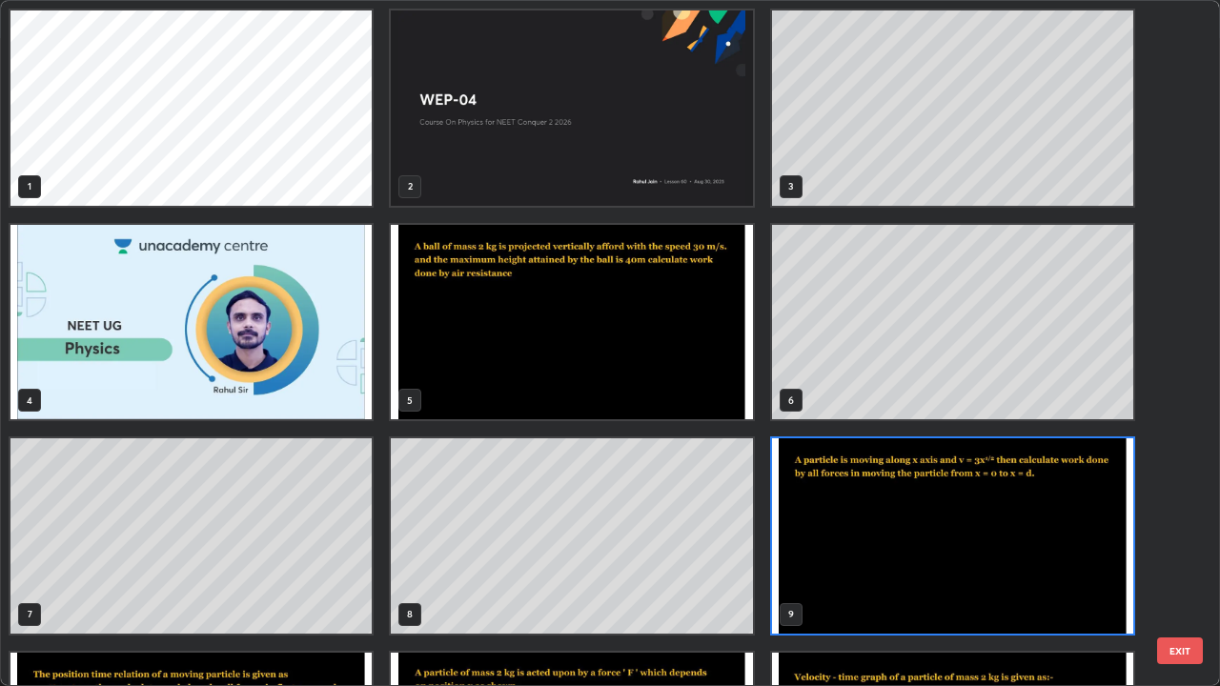
scroll to position [679, 1209]
click at [694, 355] on img "grid" at bounding box center [571, 322] width 361 height 195
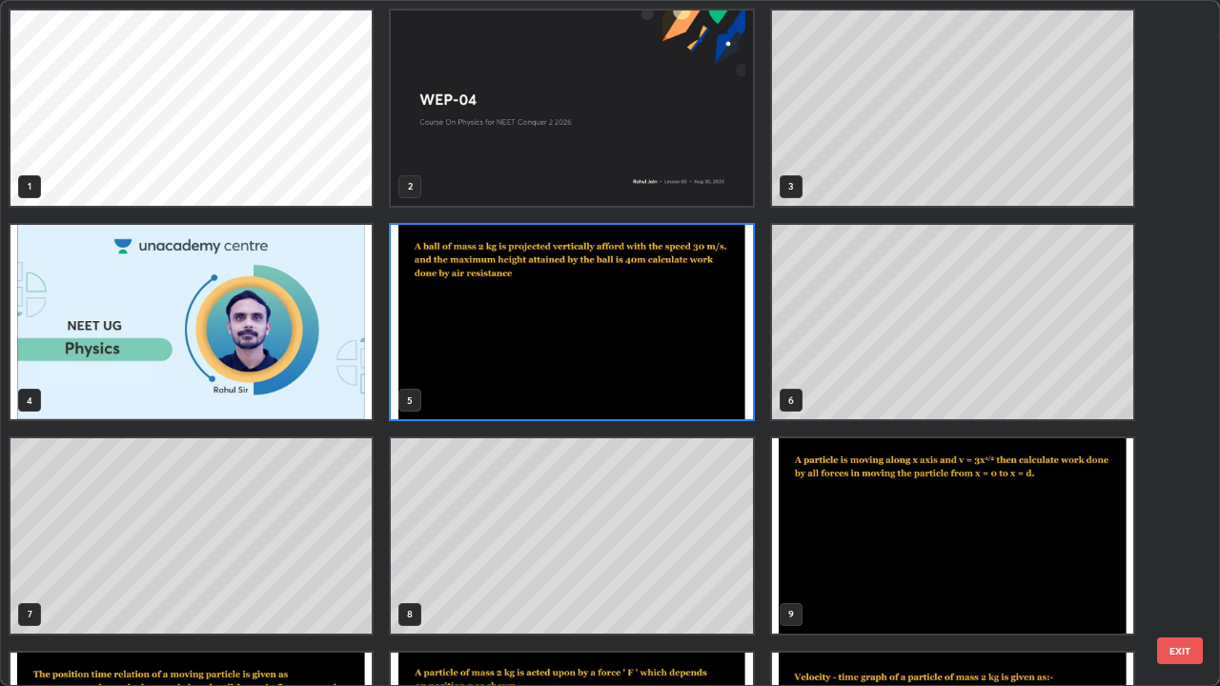
click at [694, 355] on img "grid" at bounding box center [571, 322] width 361 height 195
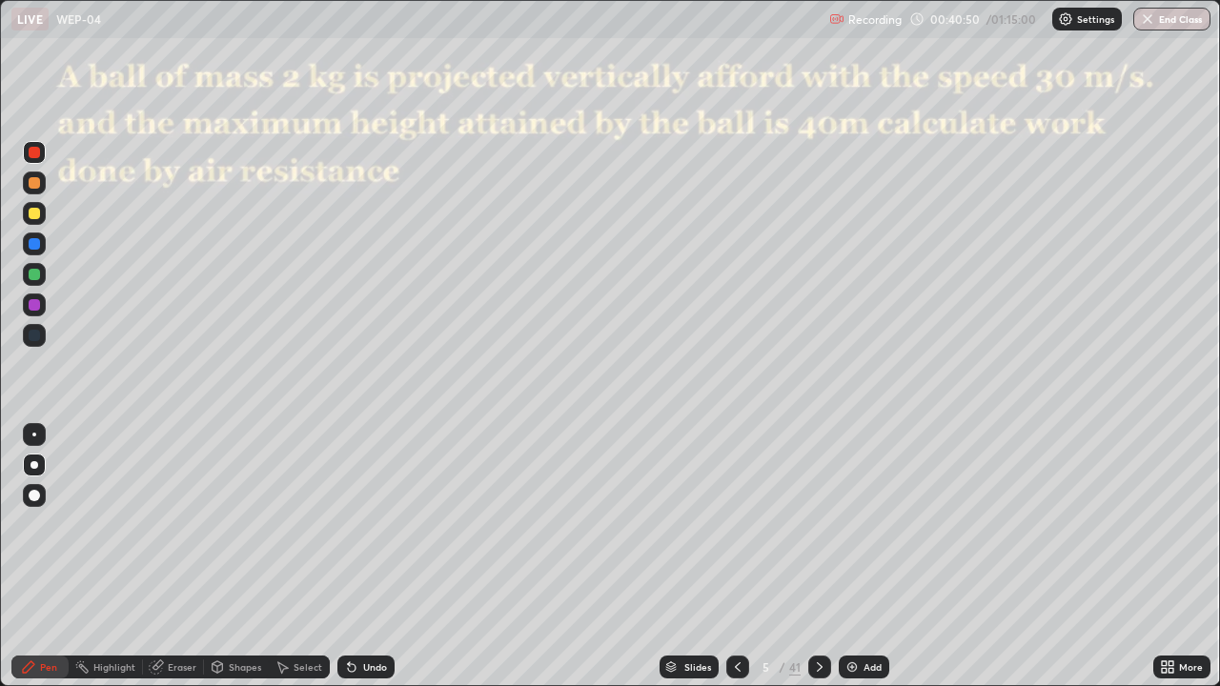
click at [37, 305] on div at bounding box center [34, 304] width 11 height 11
click at [819, 557] on icon at bounding box center [819, 667] width 15 height 15
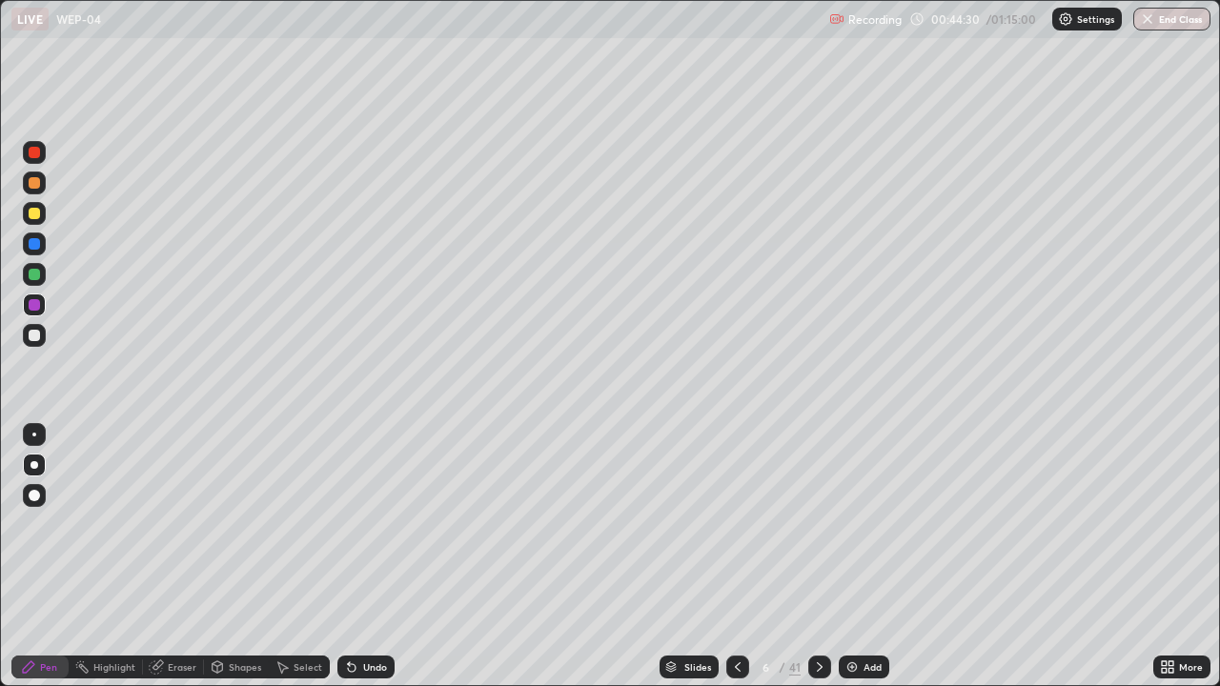
click at [815, 557] on icon at bounding box center [819, 667] width 15 height 15
click at [819, 557] on icon at bounding box center [820, 668] width 6 height 10
click at [823, 557] on div at bounding box center [819, 667] width 23 height 23
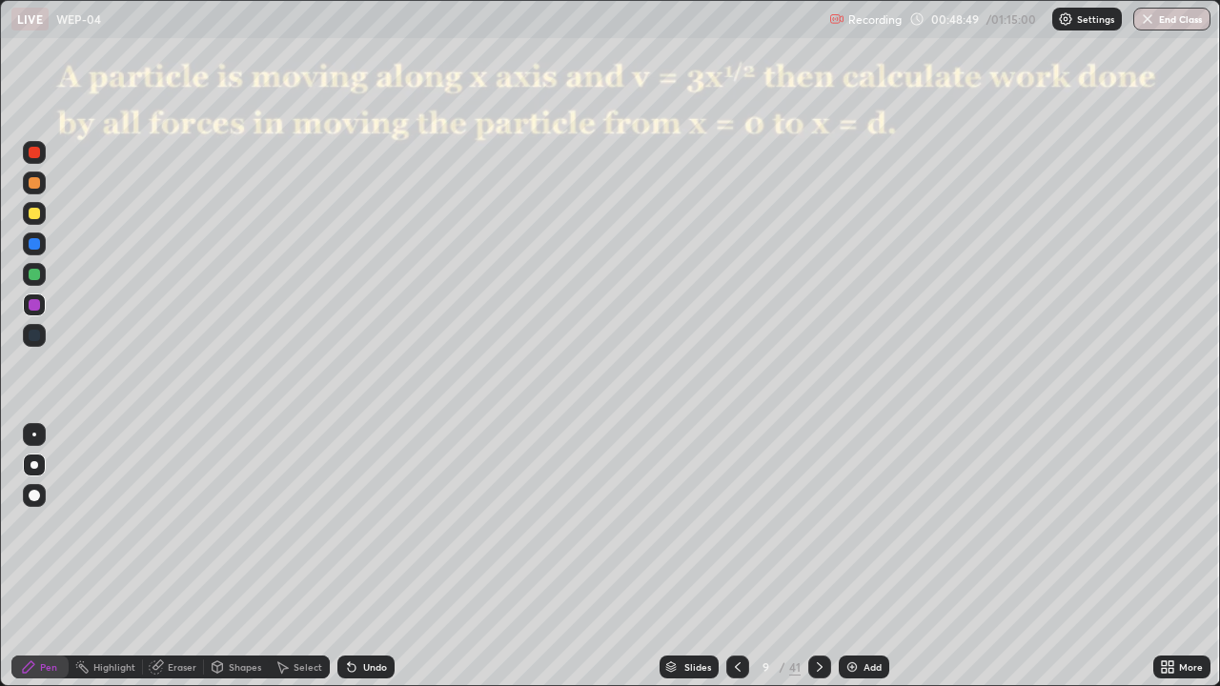
click at [32, 276] on div at bounding box center [34, 274] width 11 height 11
click at [817, 557] on icon at bounding box center [819, 667] width 15 height 15
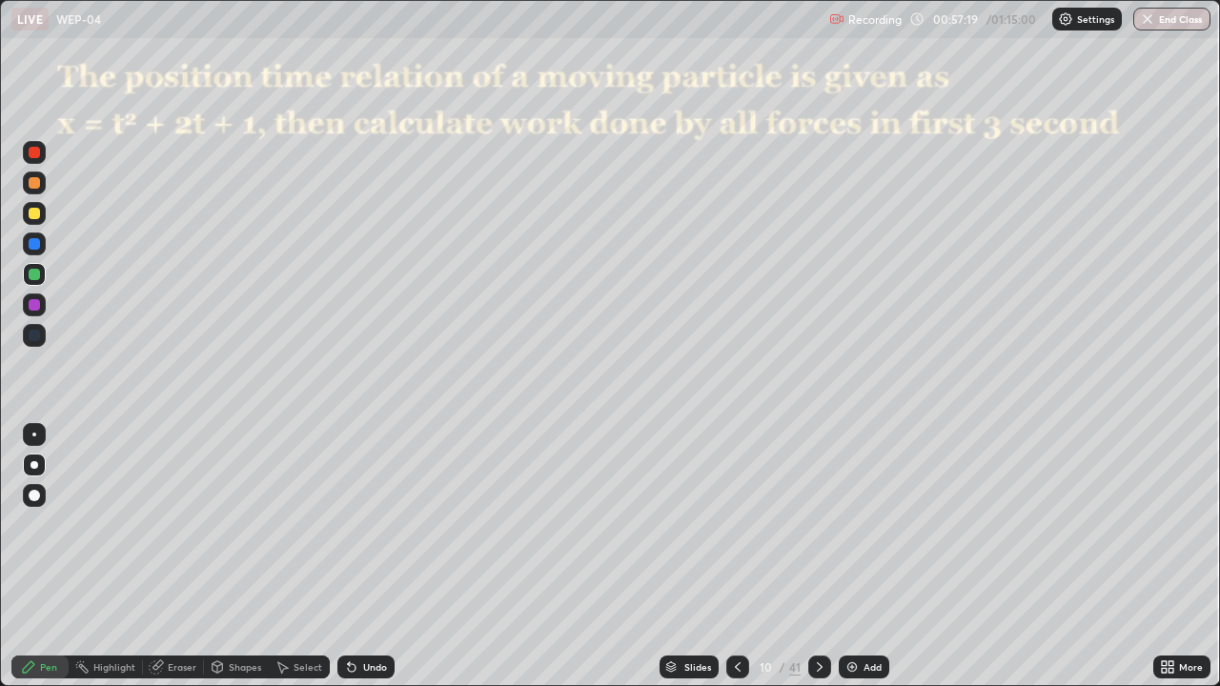
click at [34, 216] on div at bounding box center [34, 213] width 11 height 11
click at [35, 313] on div at bounding box center [34, 305] width 23 height 23
click at [817, 557] on icon at bounding box center [820, 668] width 6 height 10
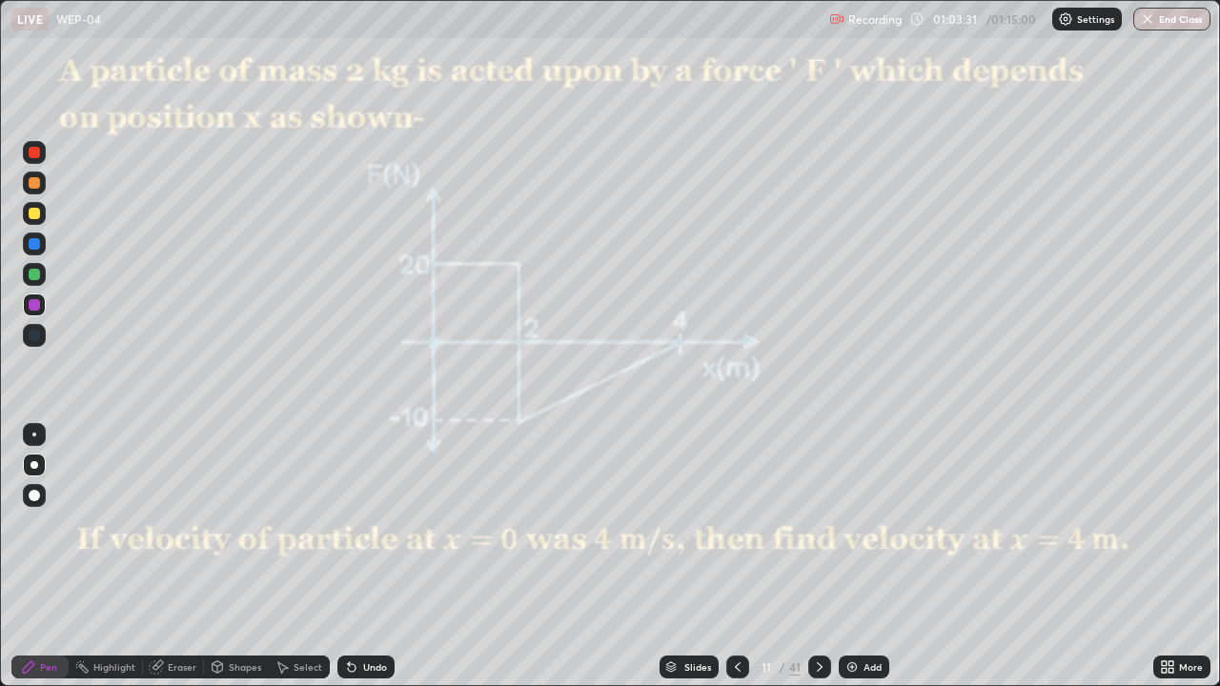
click at [30, 160] on div at bounding box center [34, 152] width 23 height 23
click at [37, 310] on div at bounding box center [34, 304] width 11 height 11
click at [820, 557] on icon at bounding box center [819, 667] width 15 height 15
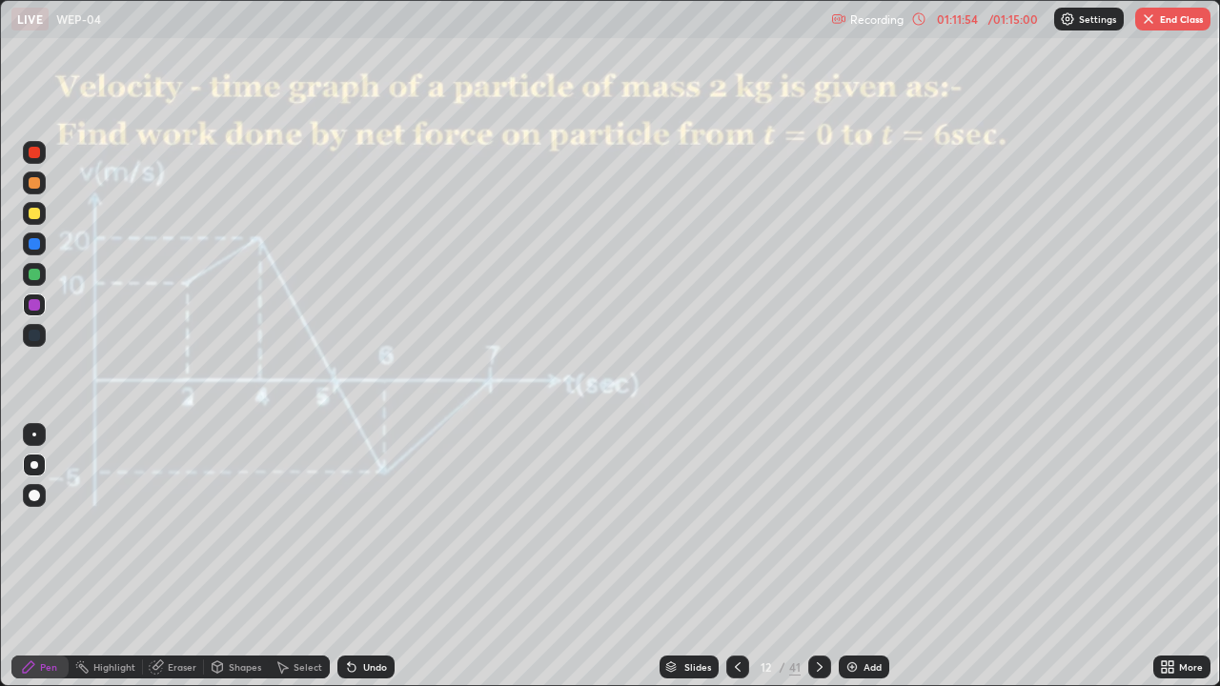
click at [1155, 19] on img "button" at bounding box center [1148, 18] width 15 height 15
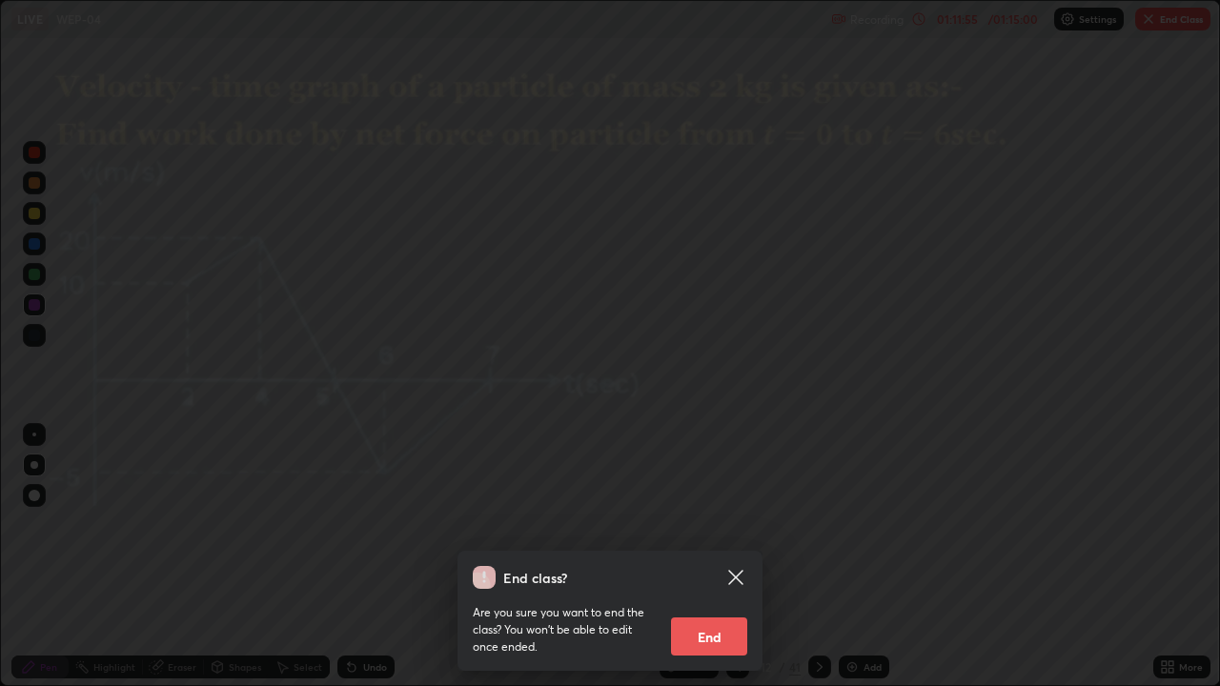
click at [707, 557] on button "End" at bounding box center [709, 637] width 76 height 38
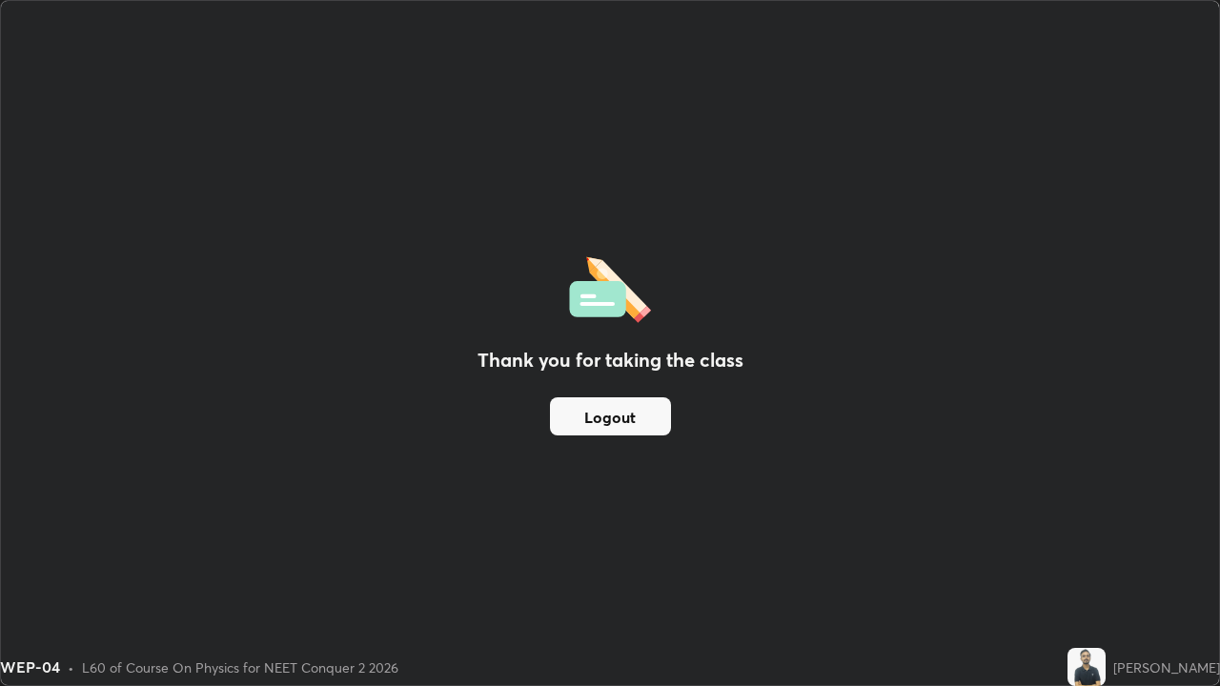
click at [609, 411] on button "Logout" at bounding box center [610, 417] width 121 height 38
